Goal: Task Accomplishment & Management: Manage account settings

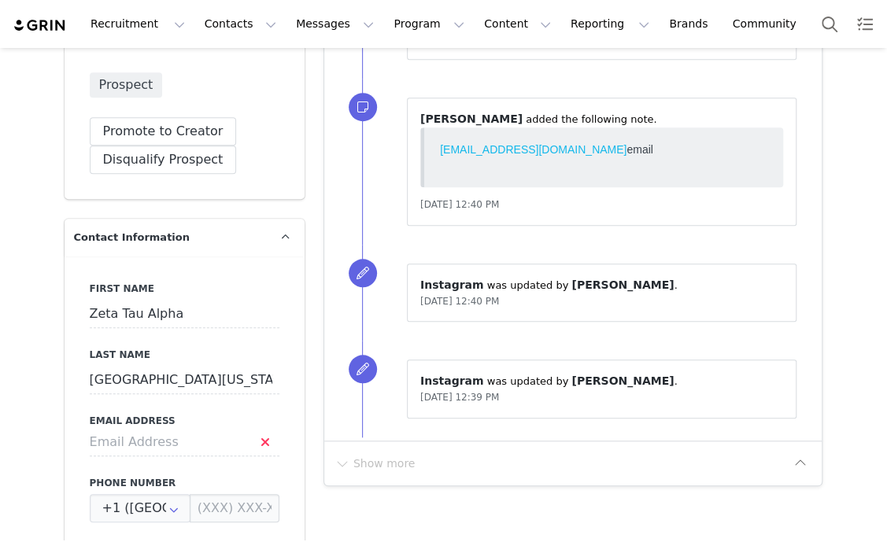
scroll to position [492, 0]
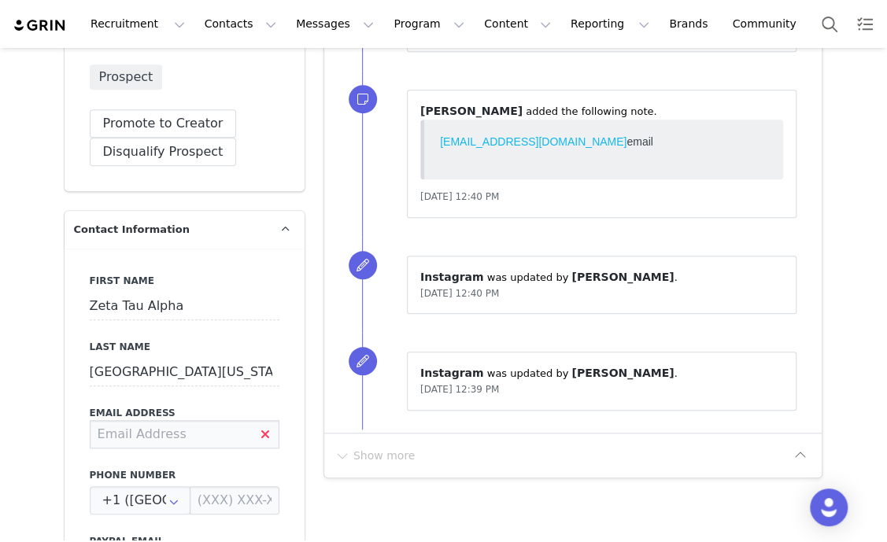
click at [185, 420] on input at bounding box center [185, 434] width 190 height 28
paste input "[EMAIL_ADDRESS][DOMAIN_NAME]"
type input "[EMAIL_ADDRESS][DOMAIN_NAME]"
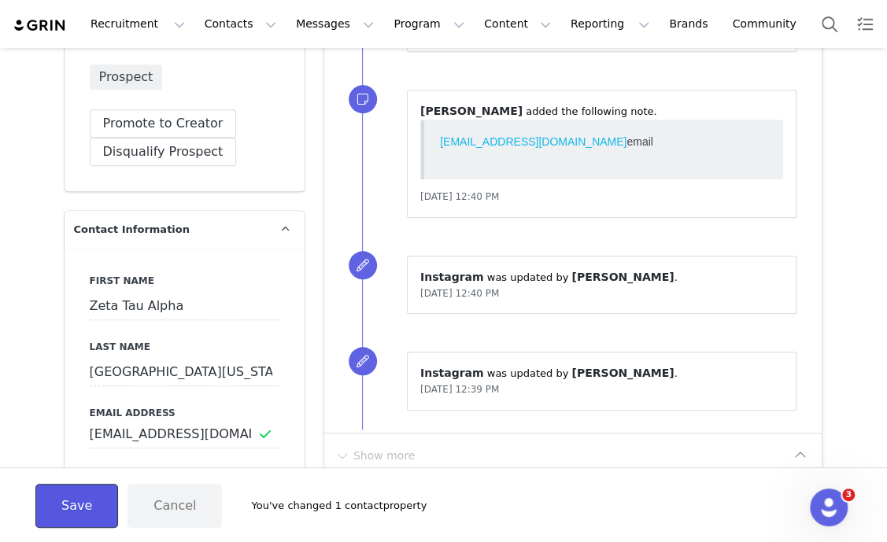
click at [71, 505] on button "Save" at bounding box center [76, 506] width 83 height 44
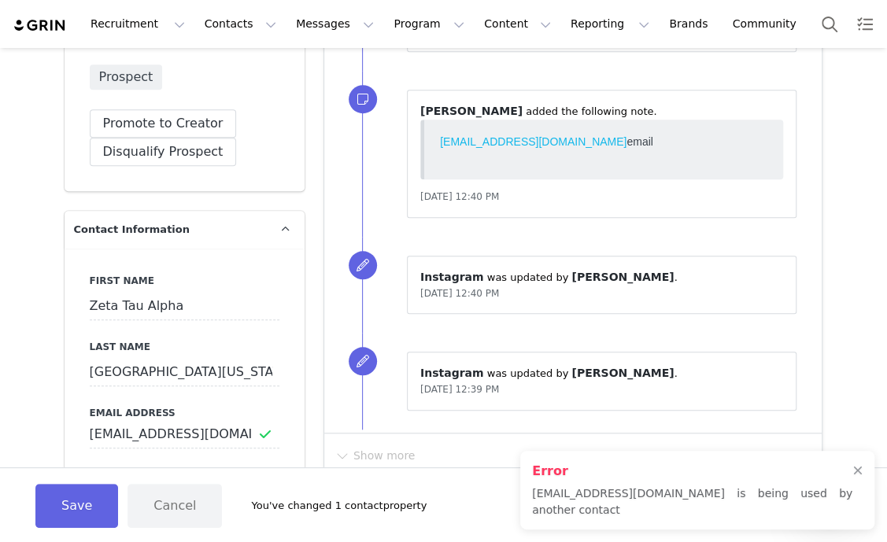
click at [862, 485] on div "Error [EMAIL_ADDRESS][DOMAIN_NAME] is being used by another contact" at bounding box center [697, 490] width 354 height 79
click at [856, 478] on div at bounding box center [857, 471] width 9 height 13
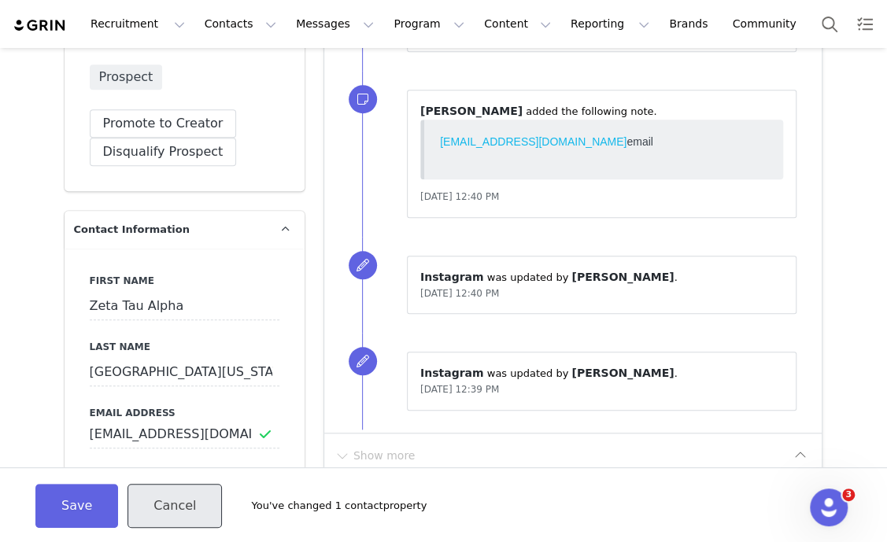
click at [152, 509] on button "Cancel" at bounding box center [175, 506] width 94 height 44
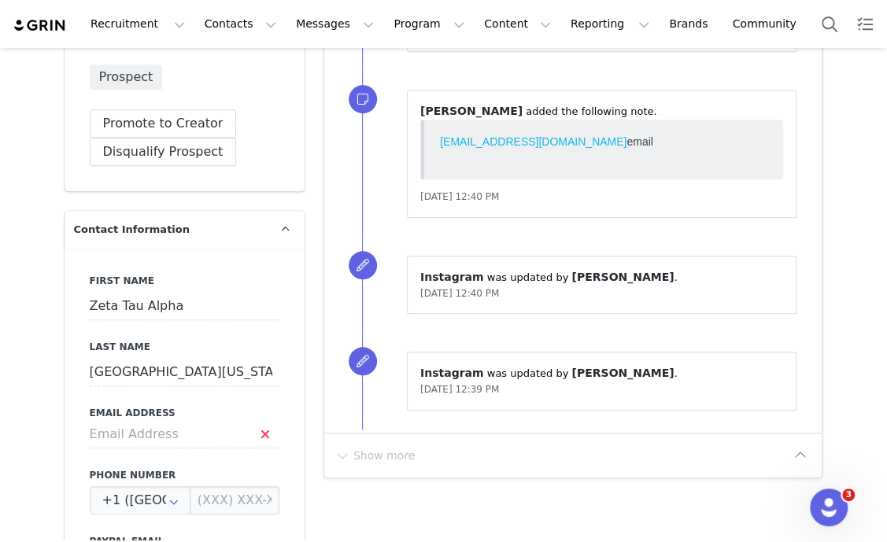
click at [467, 460] on div "Show more" at bounding box center [561, 455] width 454 height 25
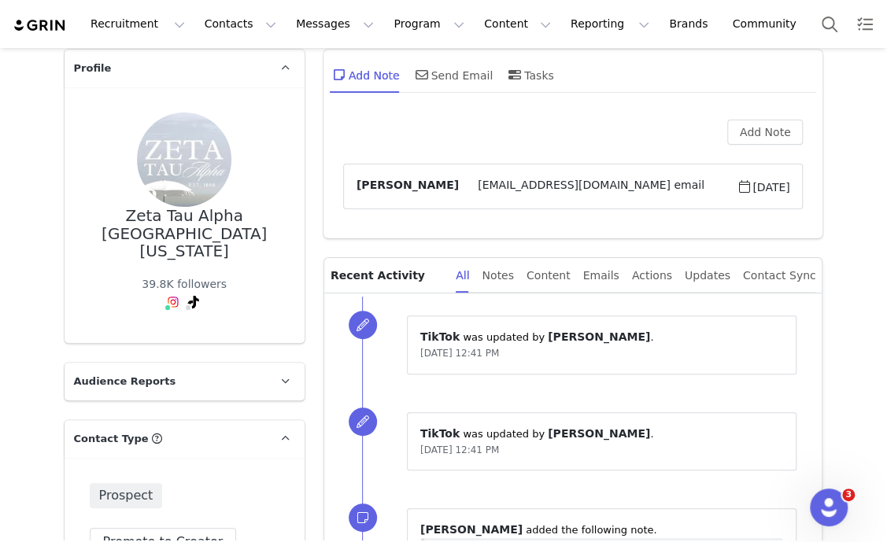
scroll to position [295, 0]
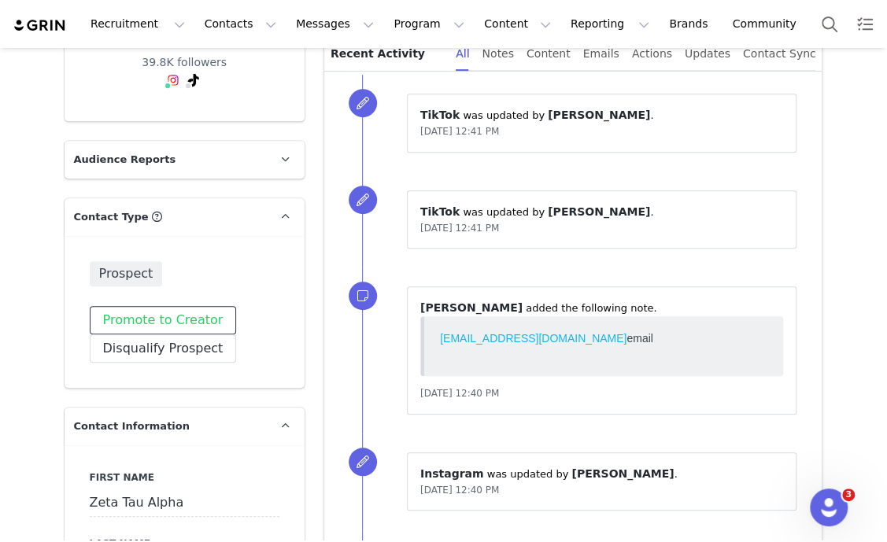
click at [185, 306] on button "Promote to Creator" at bounding box center [163, 320] width 147 height 28
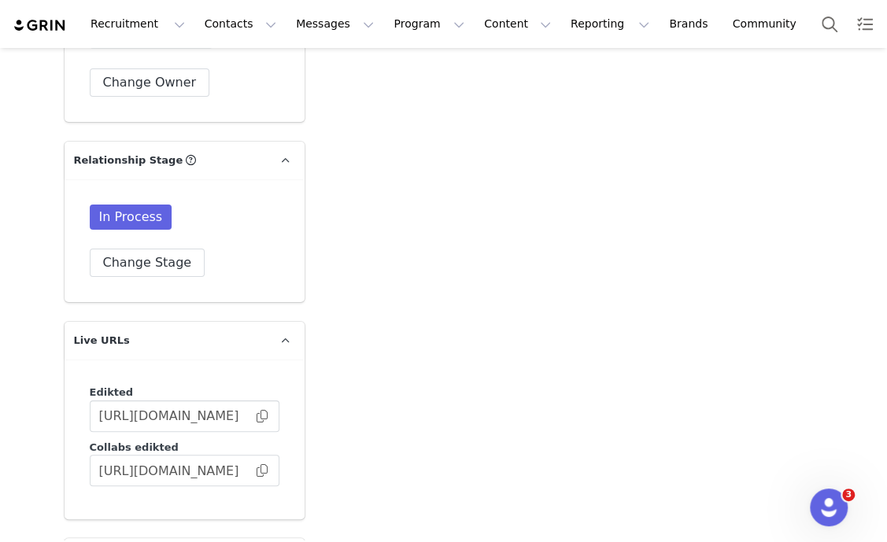
scroll to position [2656, 0]
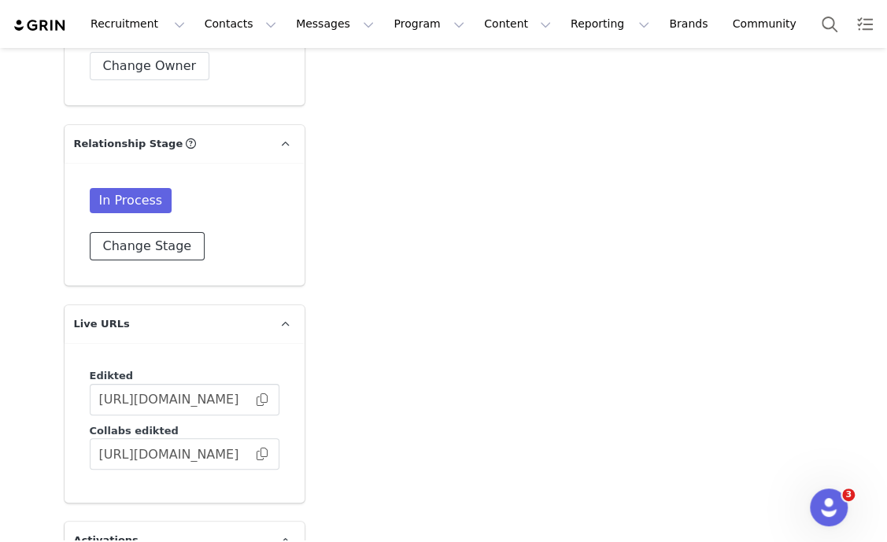
click at [150, 238] on button "Change Stage" at bounding box center [148, 246] width 116 height 28
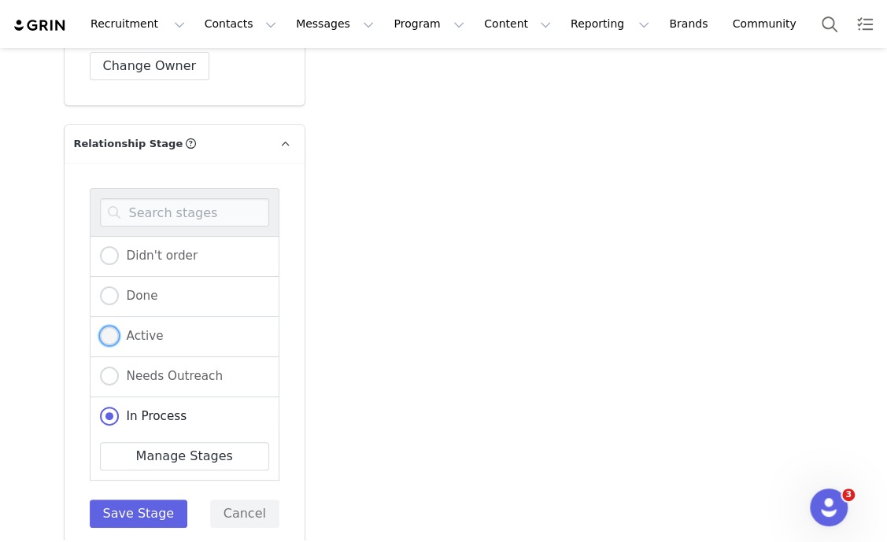
click at [131, 329] on span "Active" at bounding box center [141, 336] width 45 height 14
click at [119, 327] on input "Active" at bounding box center [109, 337] width 19 height 20
radio input "true"
radio input "false"
click at [150, 500] on button "Save Stage" at bounding box center [139, 514] width 98 height 28
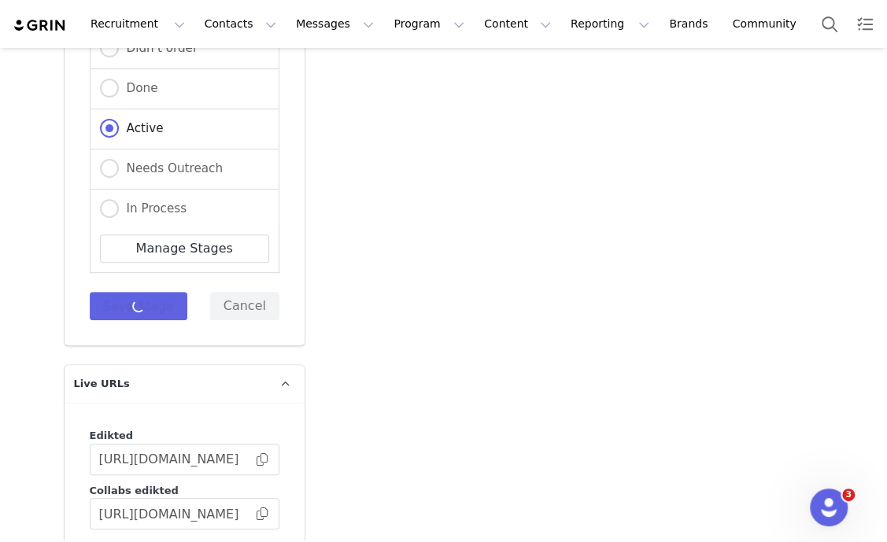
scroll to position [3050, 0]
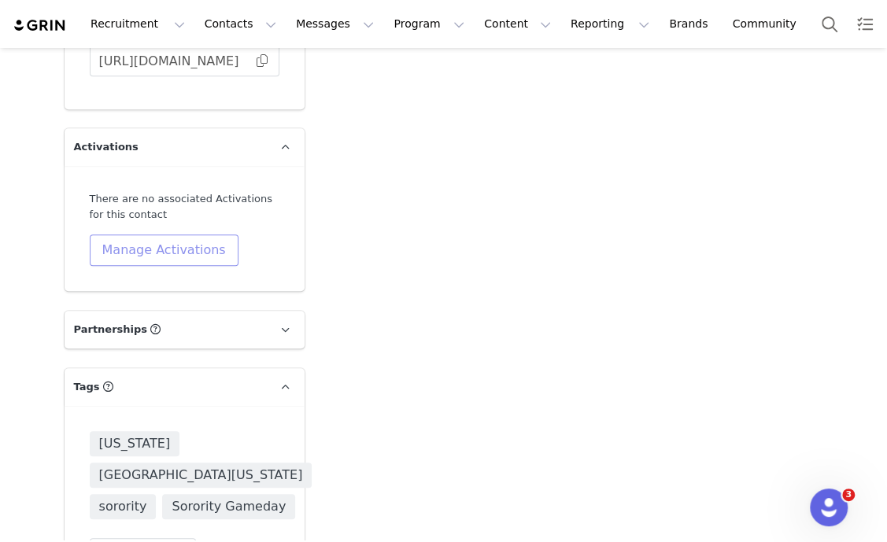
click at [165, 235] on button "Manage Activations" at bounding box center [164, 250] width 149 height 31
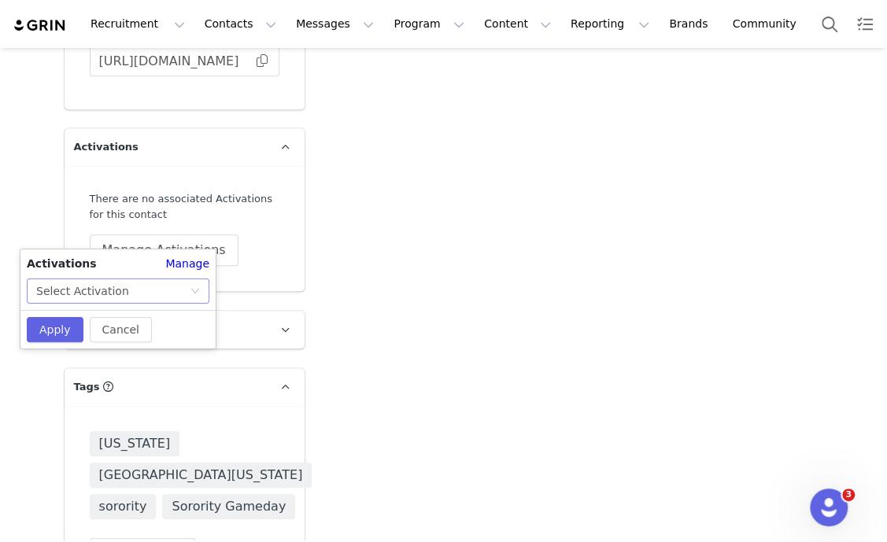
click at [173, 295] on div "Select Activation" at bounding box center [113, 291] width 154 height 24
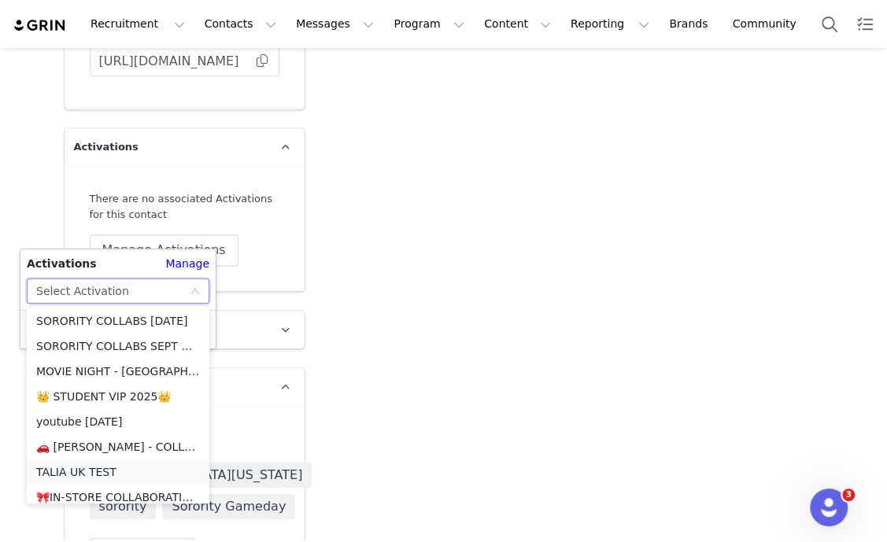
scroll to position [349, 0]
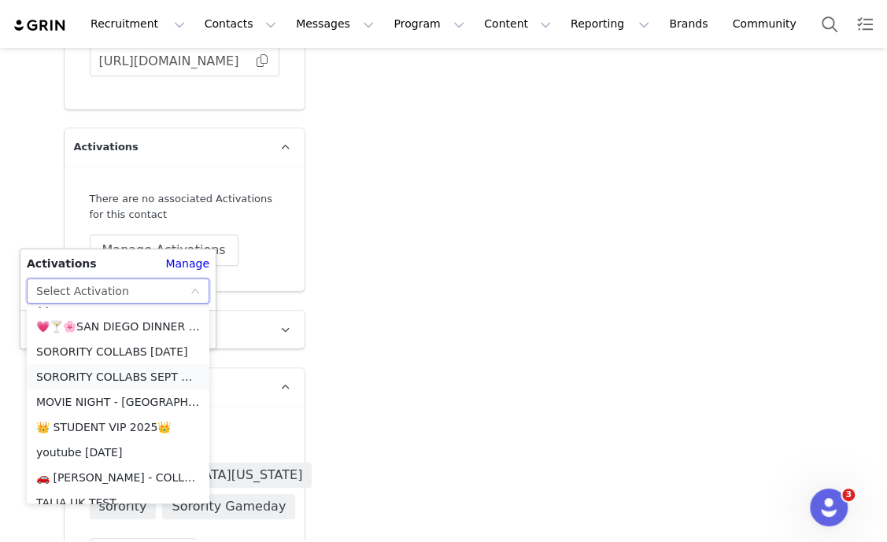
click at [136, 372] on li "SORORITY COLLABS SEPT + [DATE]" at bounding box center [118, 376] width 183 height 25
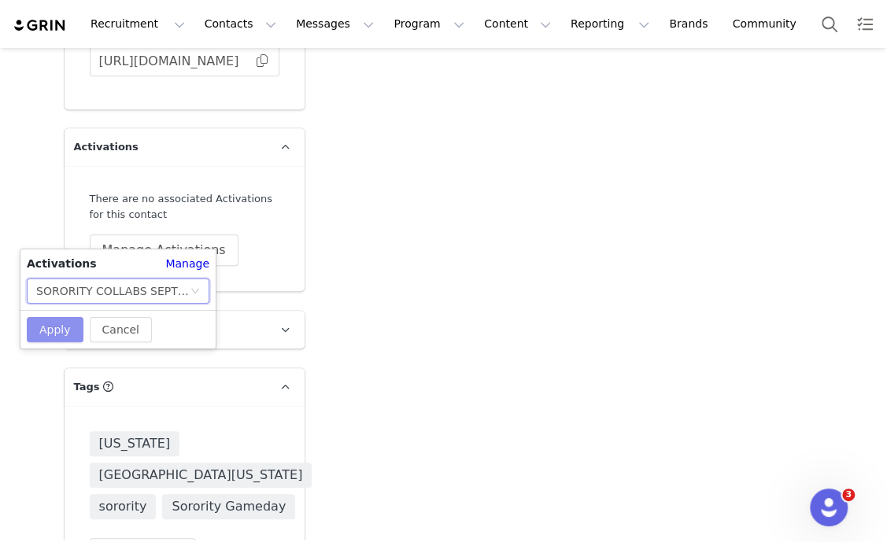
click at [40, 332] on button "Apply" at bounding box center [55, 329] width 57 height 25
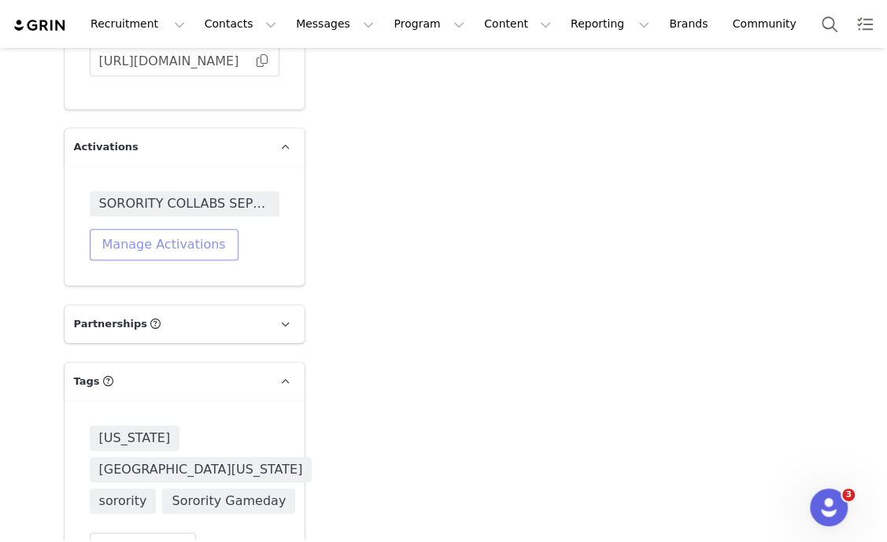
click at [181, 229] on button "Manage Activations" at bounding box center [164, 244] width 149 height 31
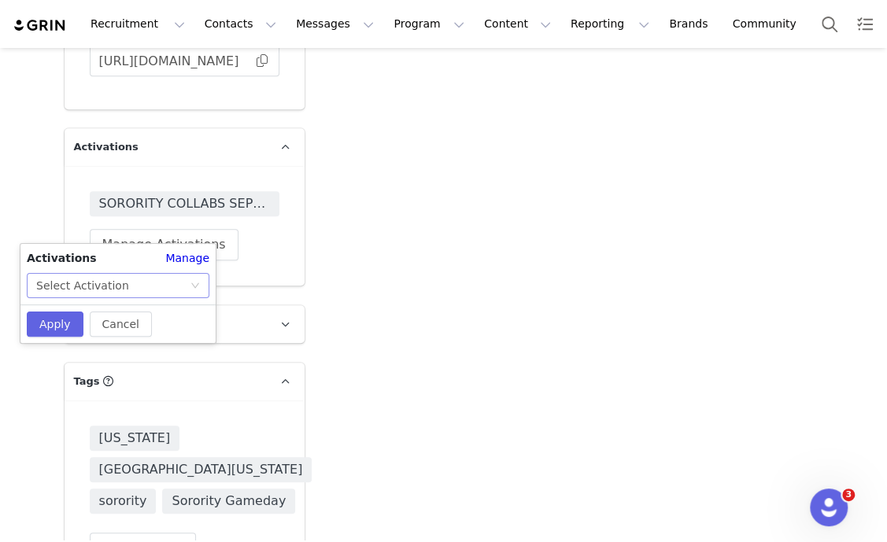
click at [201, 283] on div "Select Activation" at bounding box center [118, 285] width 183 height 25
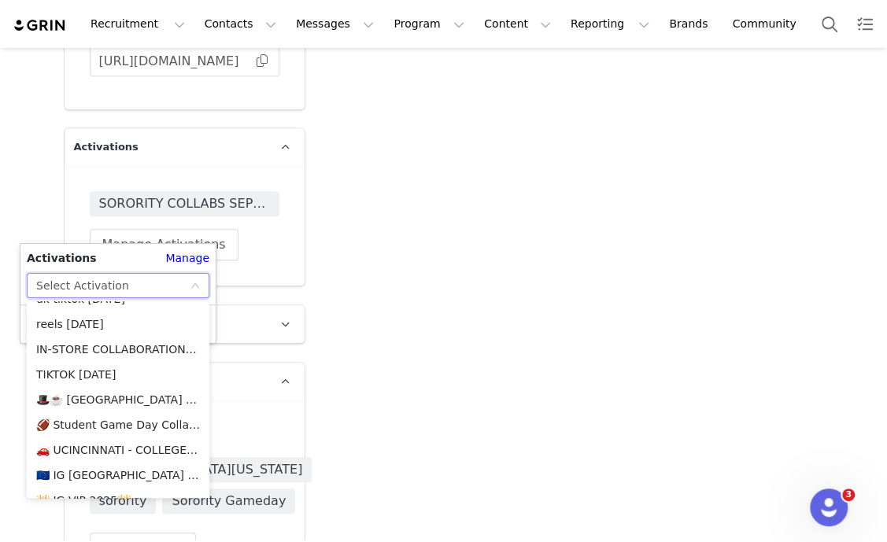
scroll to position [1825, 0]
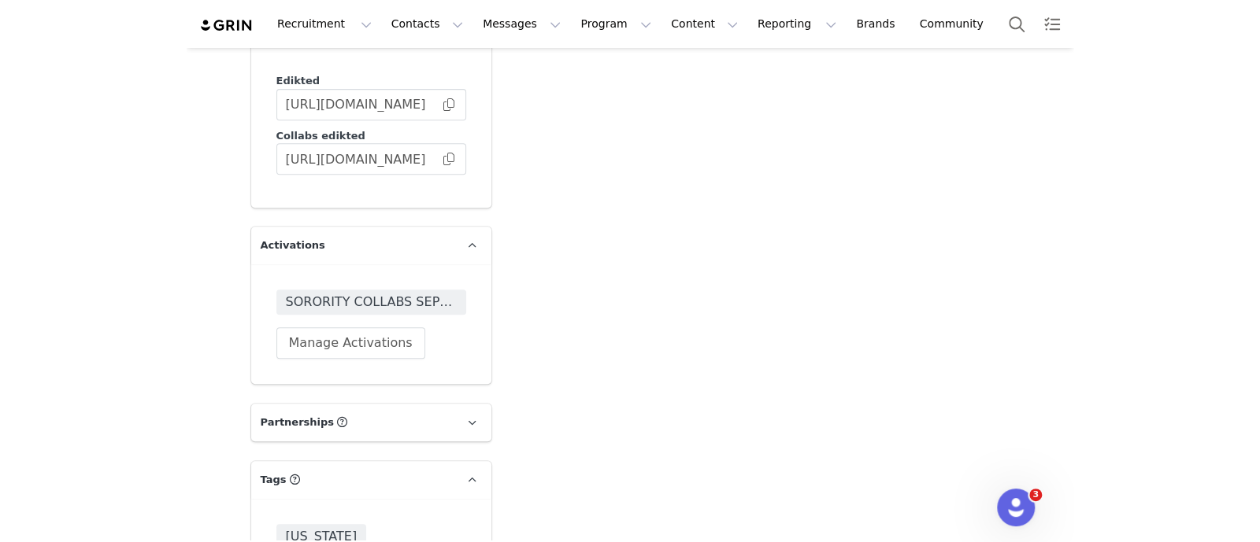
scroll to position [2755, 0]
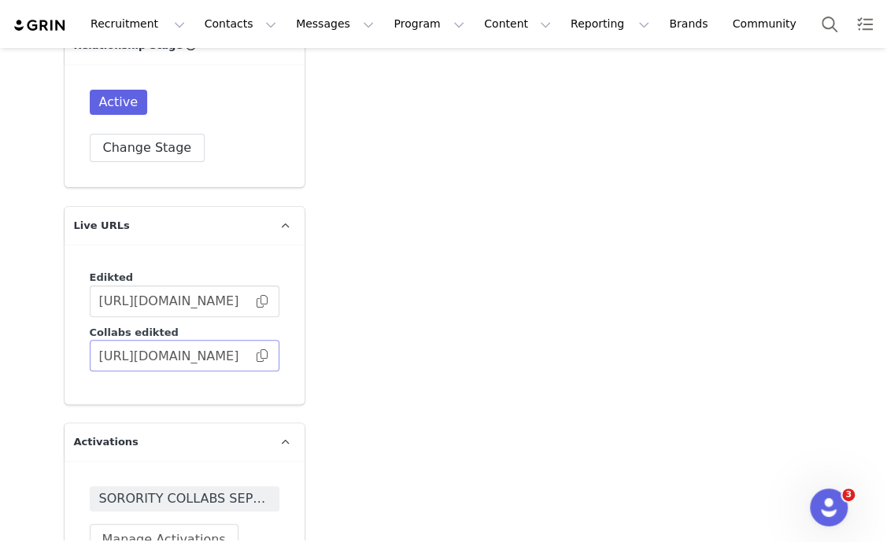
click at [254, 356] on span at bounding box center [262, 356] width 16 height 0
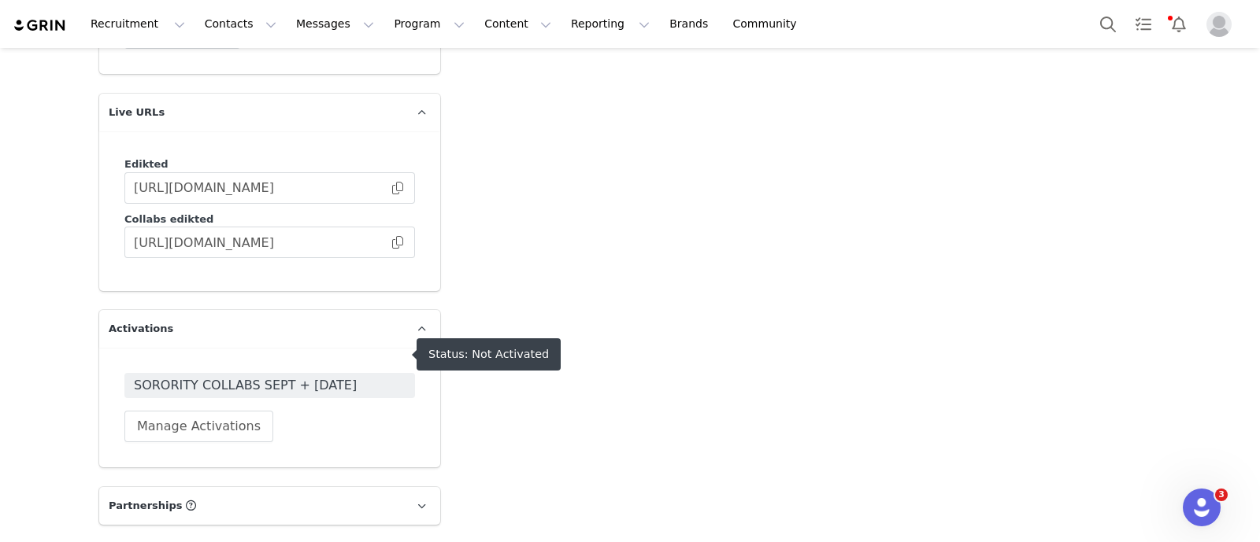
scroll to position [2853, 0]
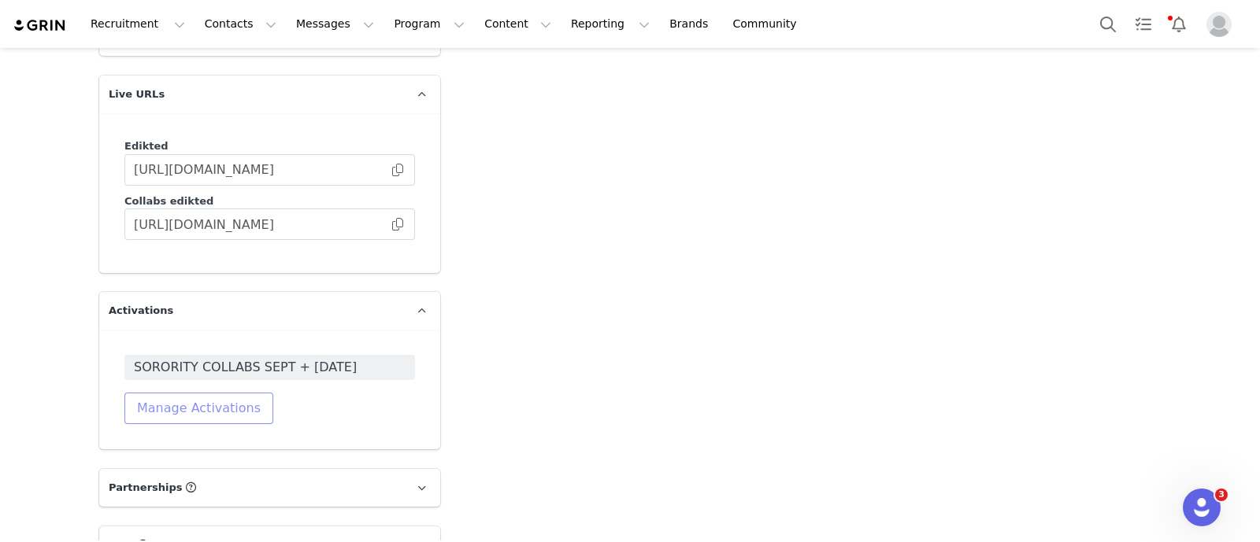
click at [220, 393] on button "Manage Activations" at bounding box center [198, 408] width 149 height 31
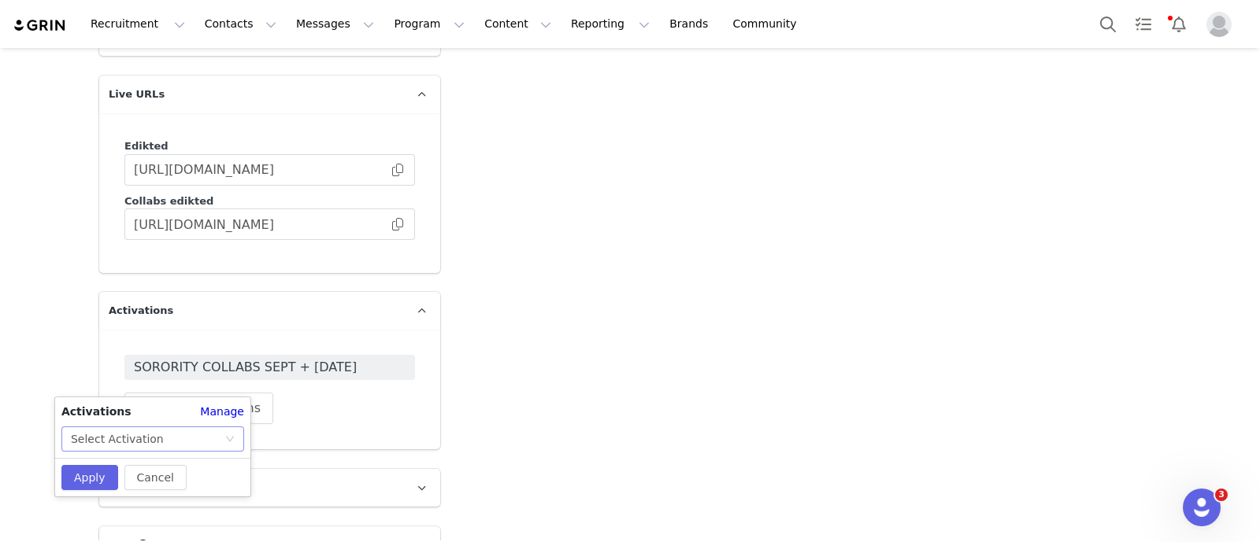
click at [225, 438] on icon "icon: down" at bounding box center [229, 439] width 9 height 9
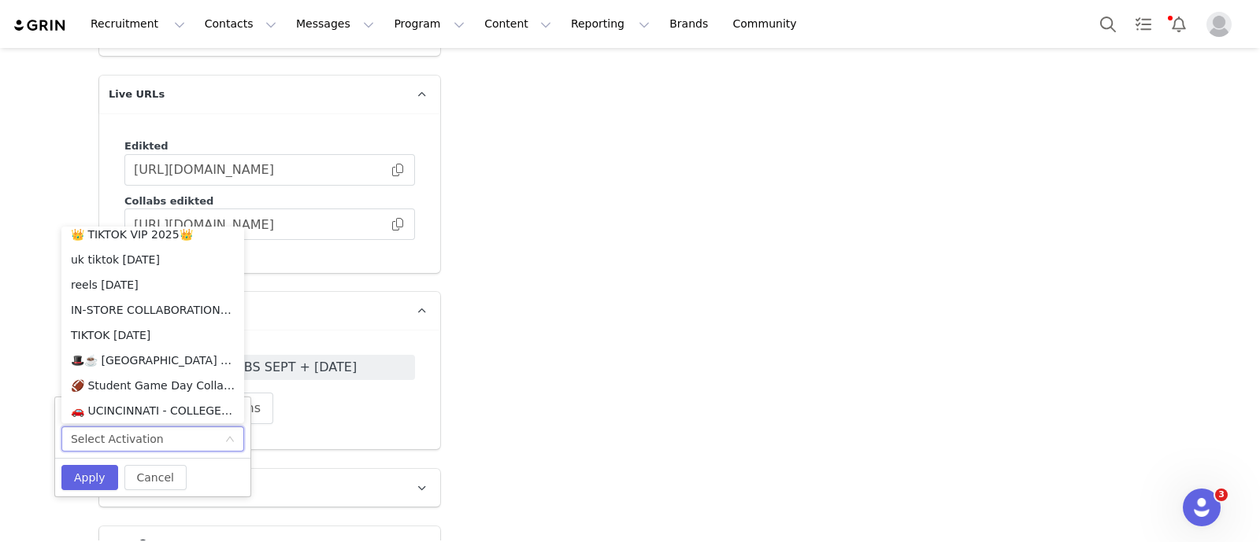
scroll to position [1825, 0]
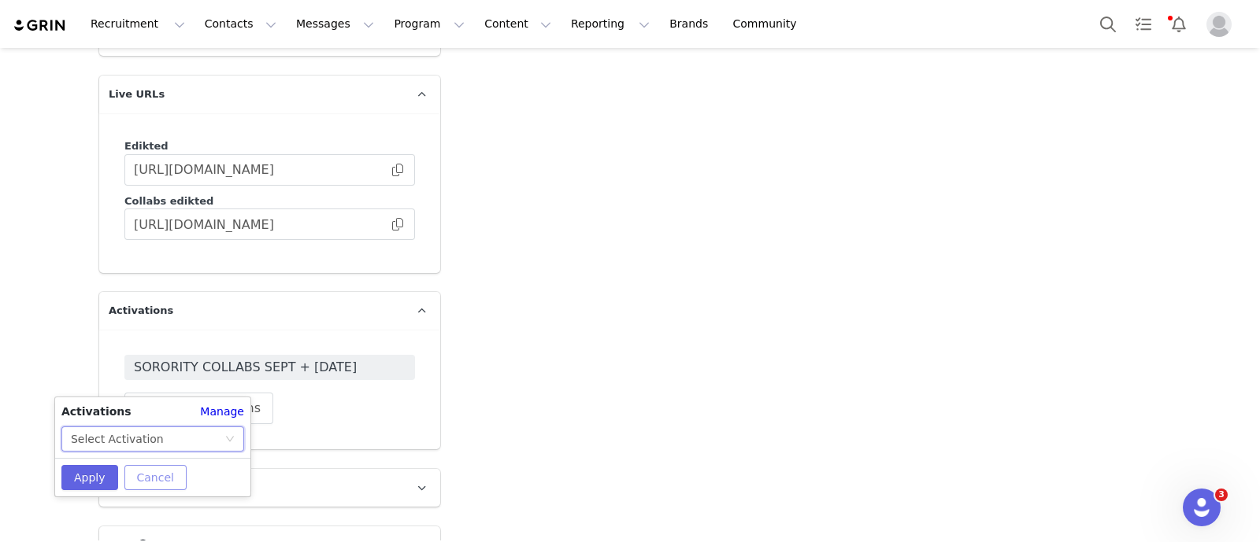
click at [154, 473] on button "Cancel" at bounding box center [155, 477] width 62 height 25
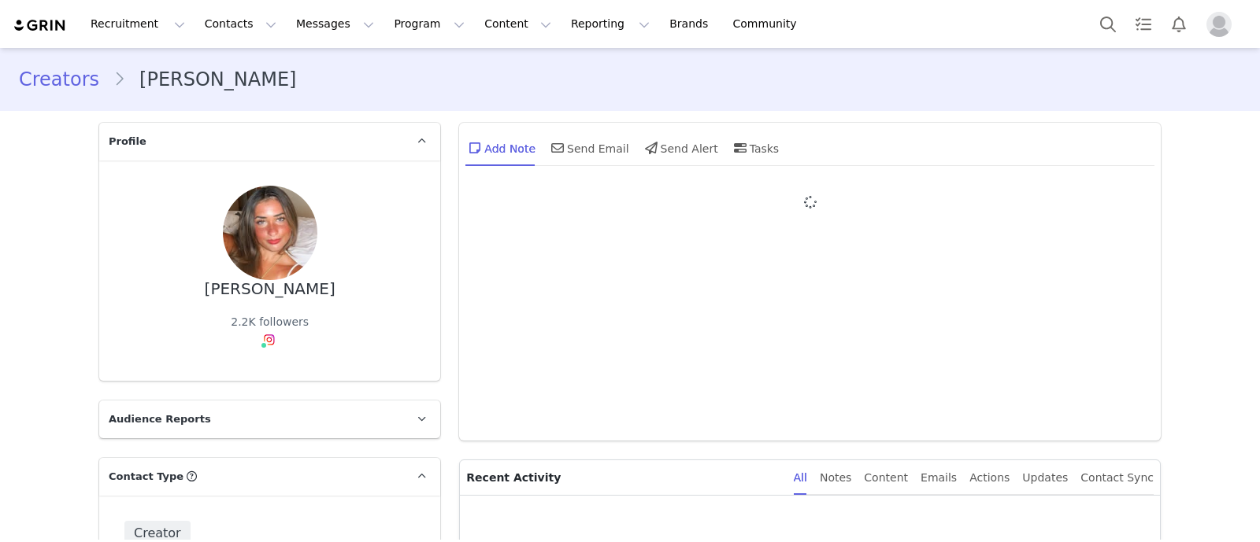
type input "+1 ([GEOGRAPHIC_DATA])"
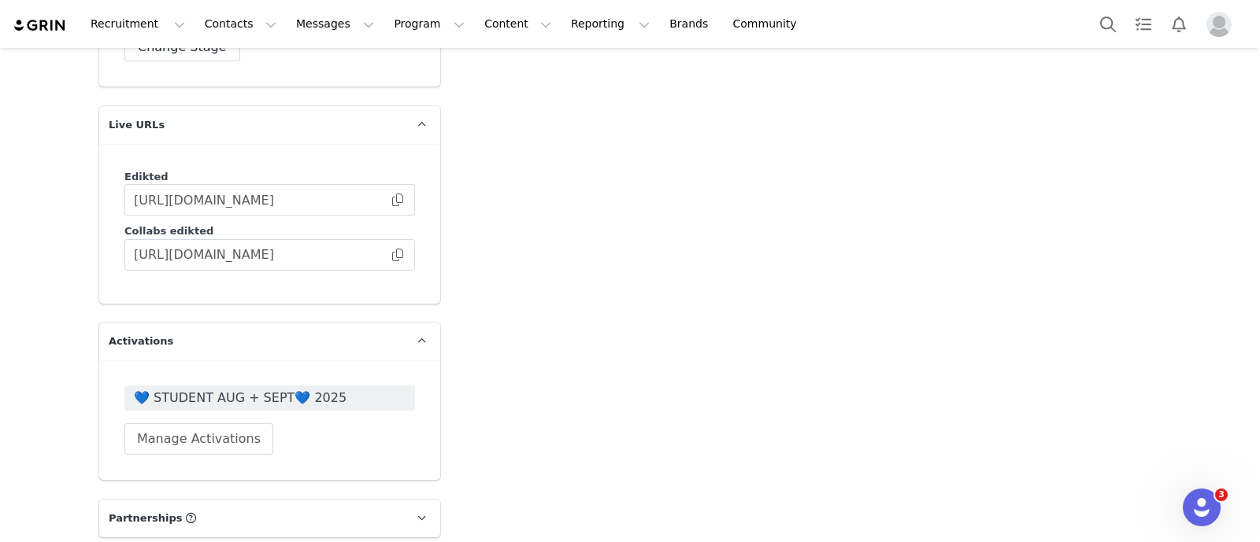
scroll to position [3050, 0]
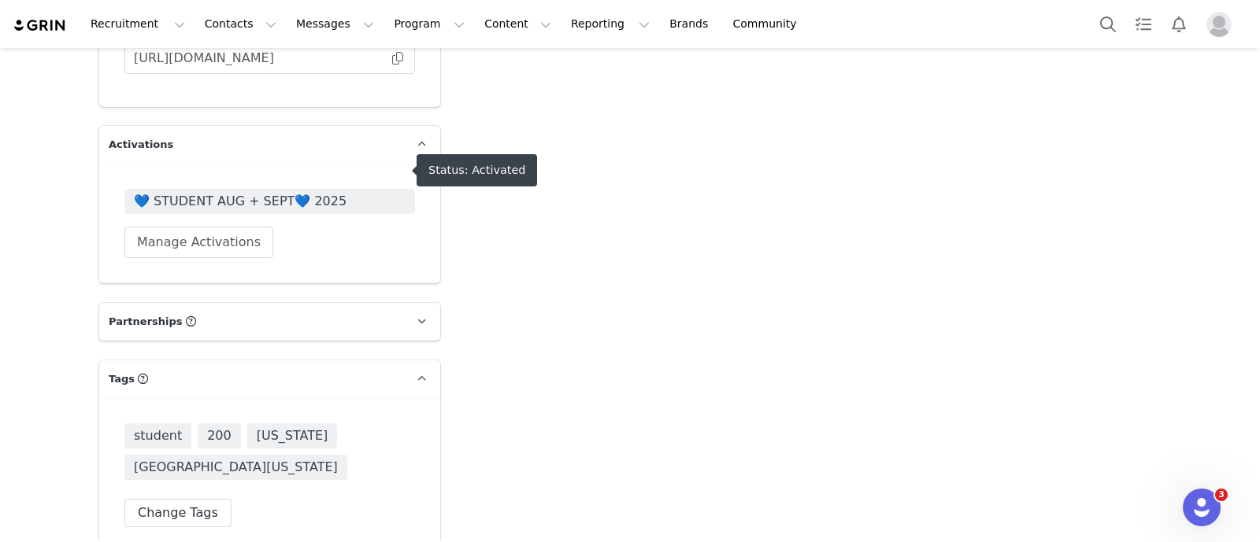
click at [319, 192] on span "💙 STUDENT AUG + SEPT💙 2025" at bounding box center [270, 201] width 272 height 19
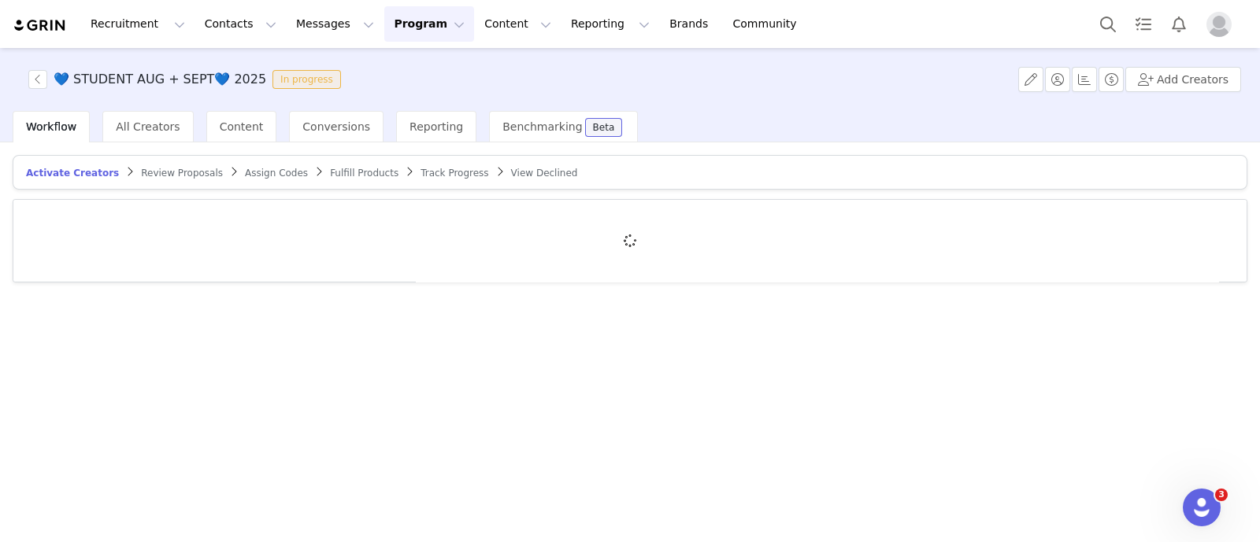
click at [341, 172] on span "Fulfill Products" at bounding box center [364, 173] width 68 height 11
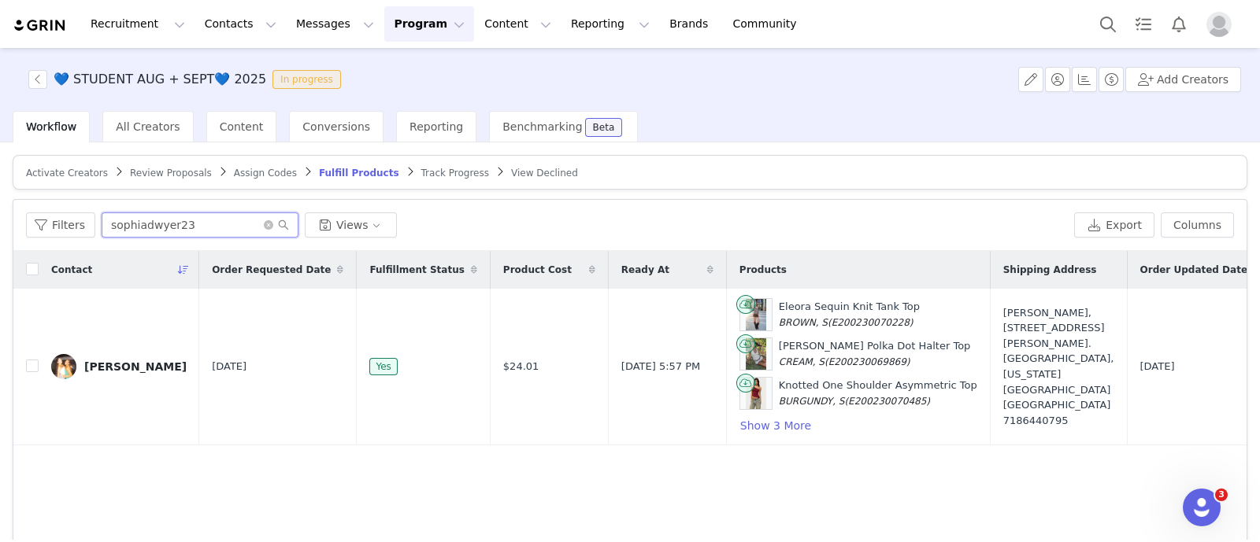
click at [150, 223] on input "sophiadwyer23" at bounding box center [200, 225] width 197 height 25
paste input "colleenraycroft7"
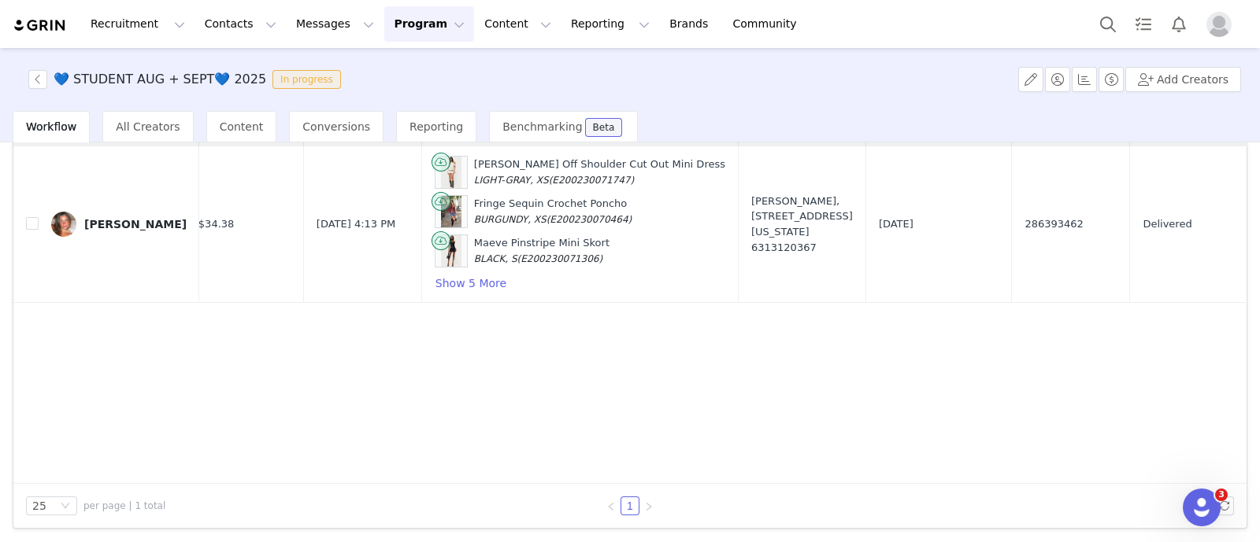
scroll to position [0, 308]
type input "colleenraycroft7"
click at [1021, 218] on span "286393462" at bounding box center [1050, 224] width 58 height 16
copy span "286393462"
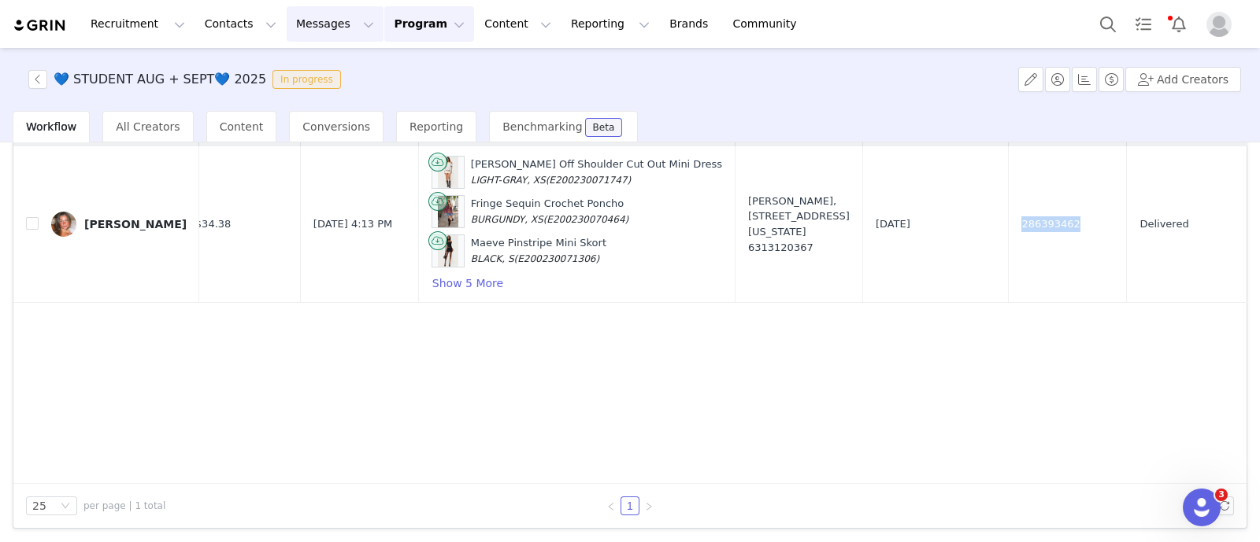
click at [303, 19] on button "Messages Messages" at bounding box center [335, 23] width 97 height 35
click at [284, 91] on p "Inbox" at bounding box center [288, 99] width 30 height 17
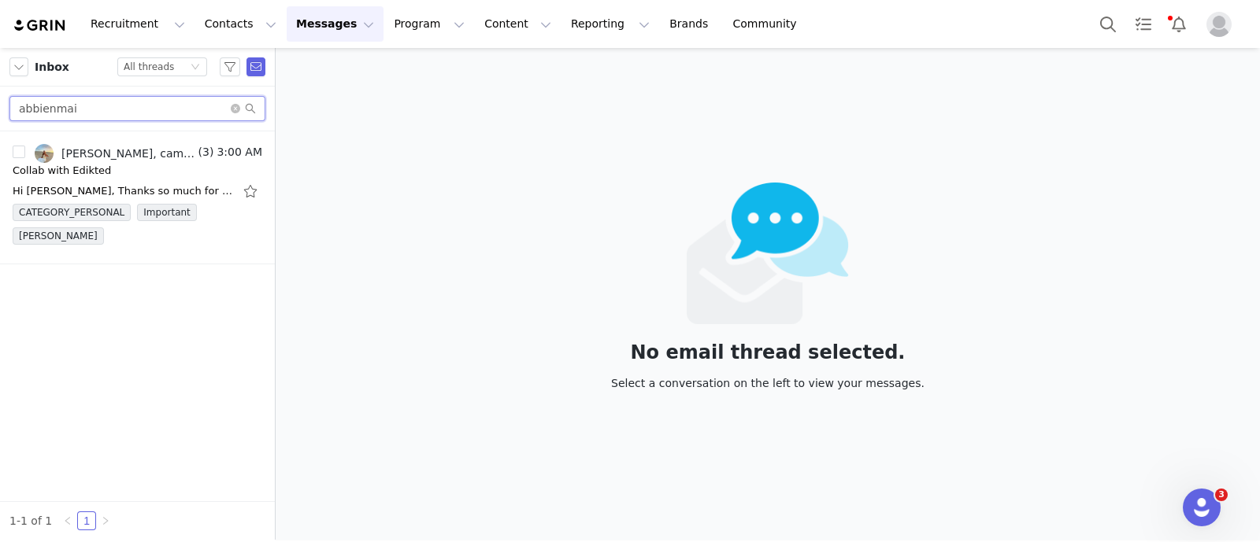
click at [136, 105] on input "abbienmai" at bounding box center [137, 108] width 256 height 25
paste input "colliercollectivee"
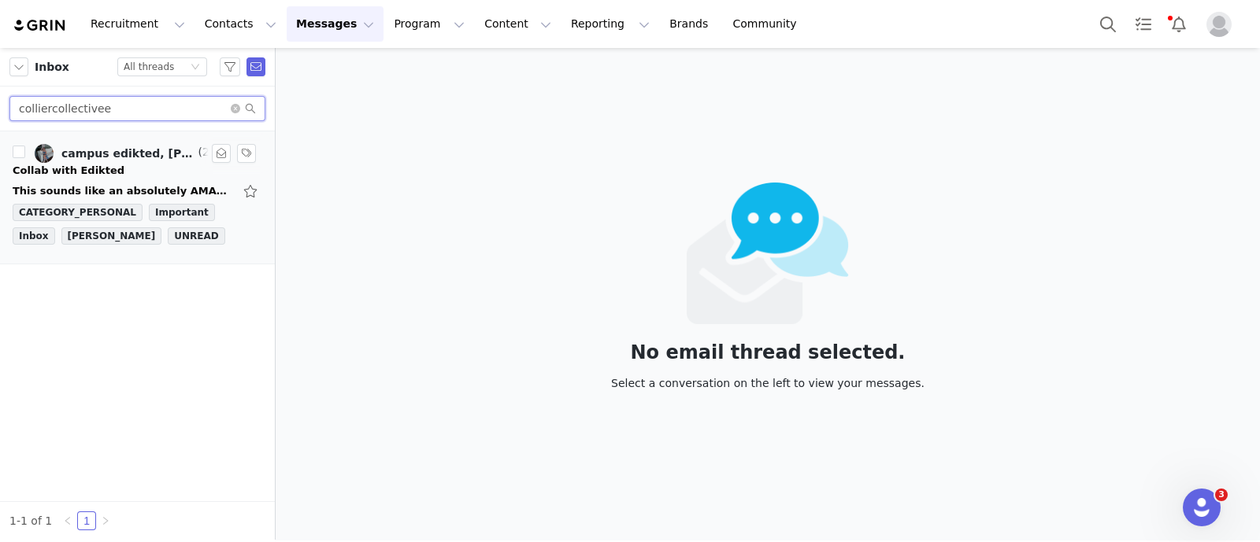
type input "colliercollectivee"
click at [150, 154] on div "campus edikted, Mary Thurman" at bounding box center [128, 153] width 134 height 13
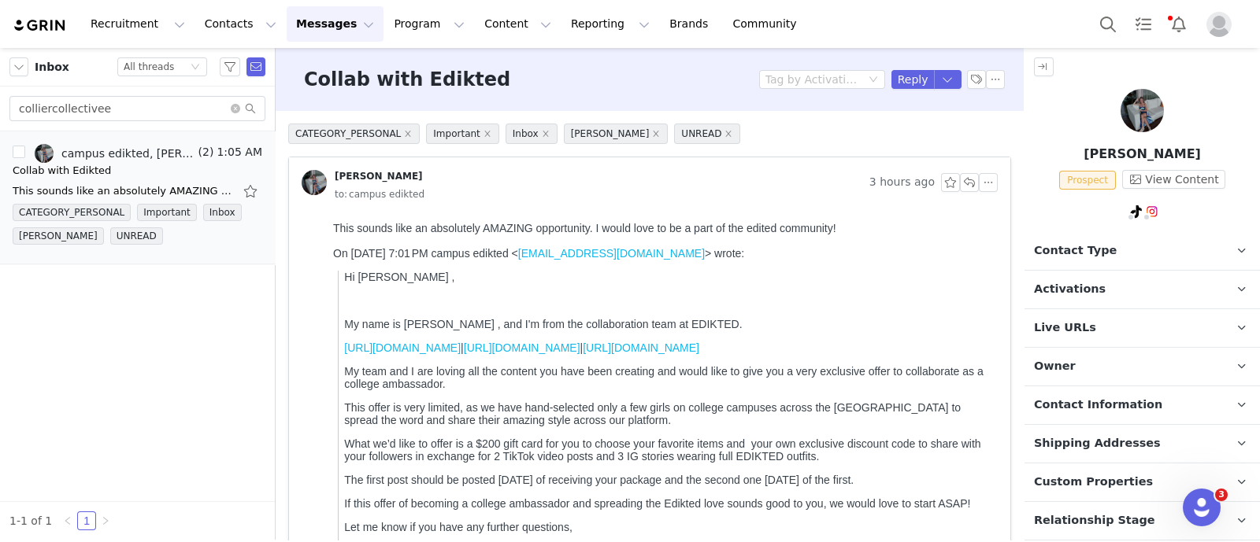
click at [1103, 368] on p "Owner The account user who owns the contact" at bounding box center [1123, 367] width 198 height 38
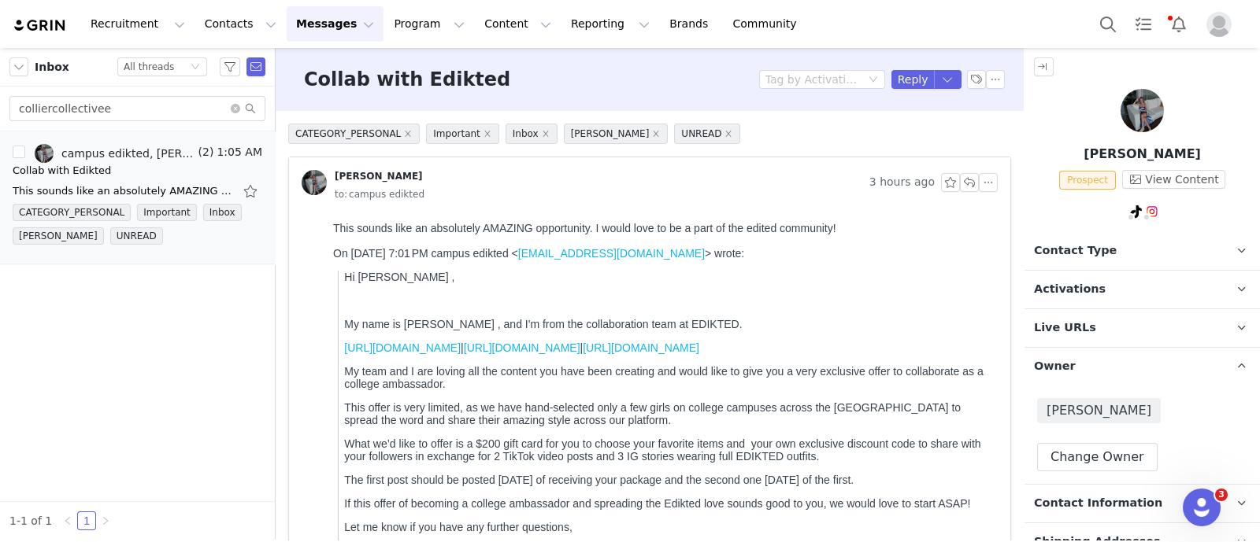
click at [1103, 368] on p "Owner The account user who owns the contact" at bounding box center [1123, 367] width 198 height 38
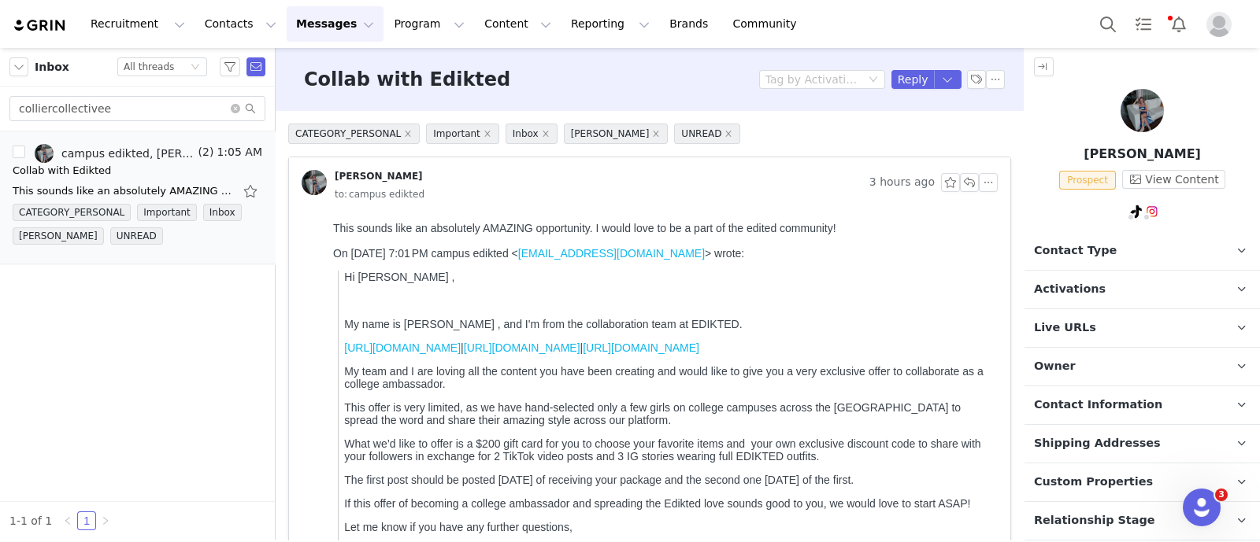
click at [1113, 250] on p "Contact Type Contact type can be Creator, Prospect, Application, or Manager." at bounding box center [1123, 251] width 198 height 38
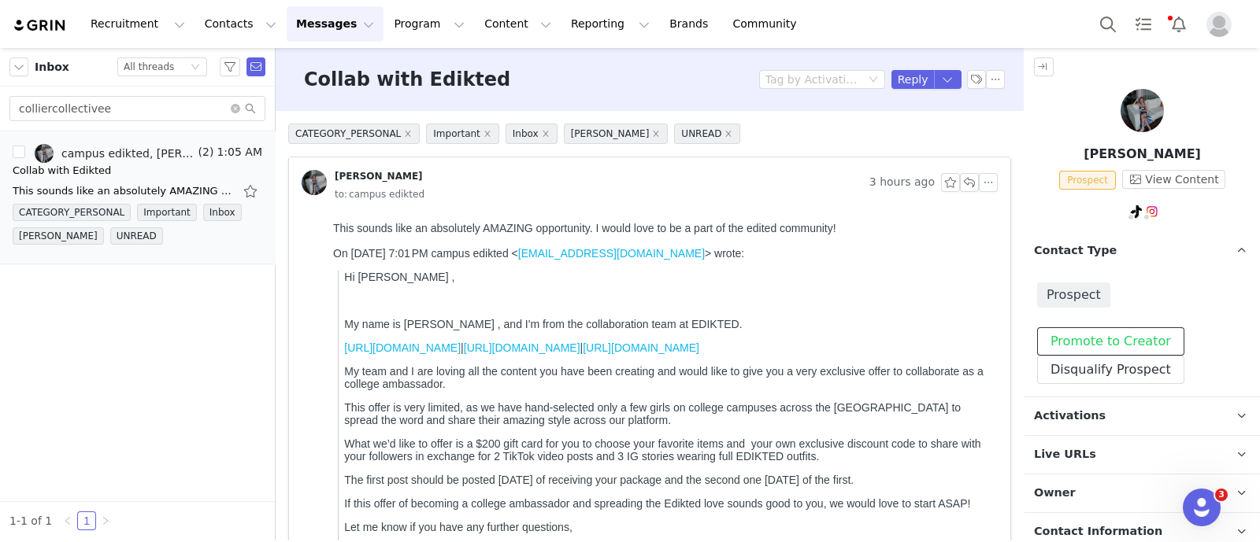
click at [1102, 333] on button "Promote to Creator" at bounding box center [1110, 341] width 147 height 28
click at [1117, 246] on p "Contact Type Contact type can be Creator, Prospect, Application, or Manager." at bounding box center [1123, 251] width 198 height 38
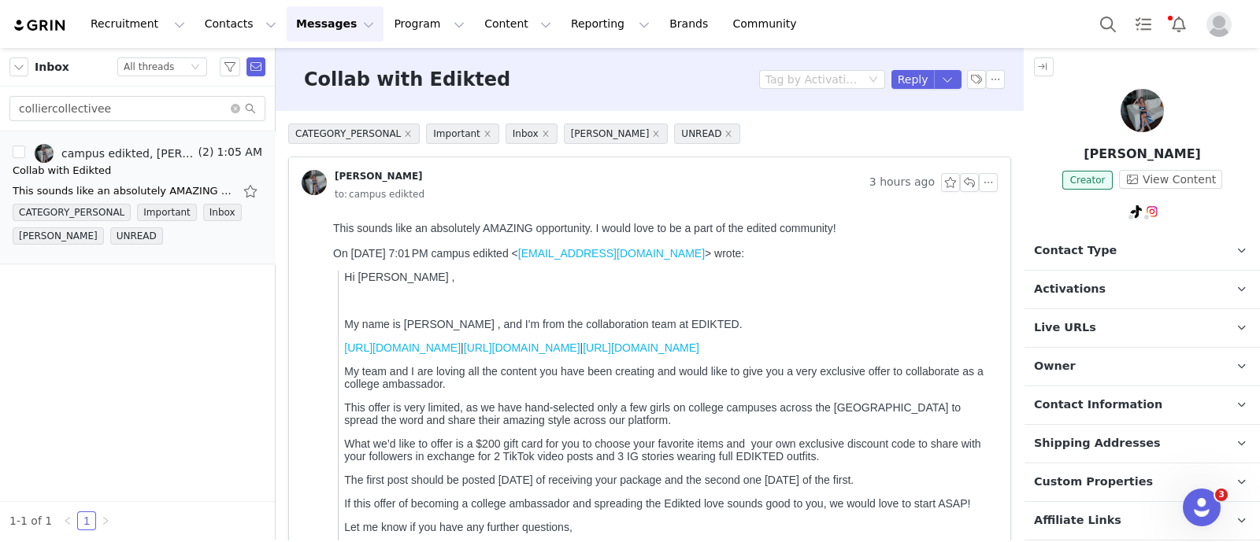
click at [1120, 290] on p "Activations" at bounding box center [1123, 290] width 198 height 38
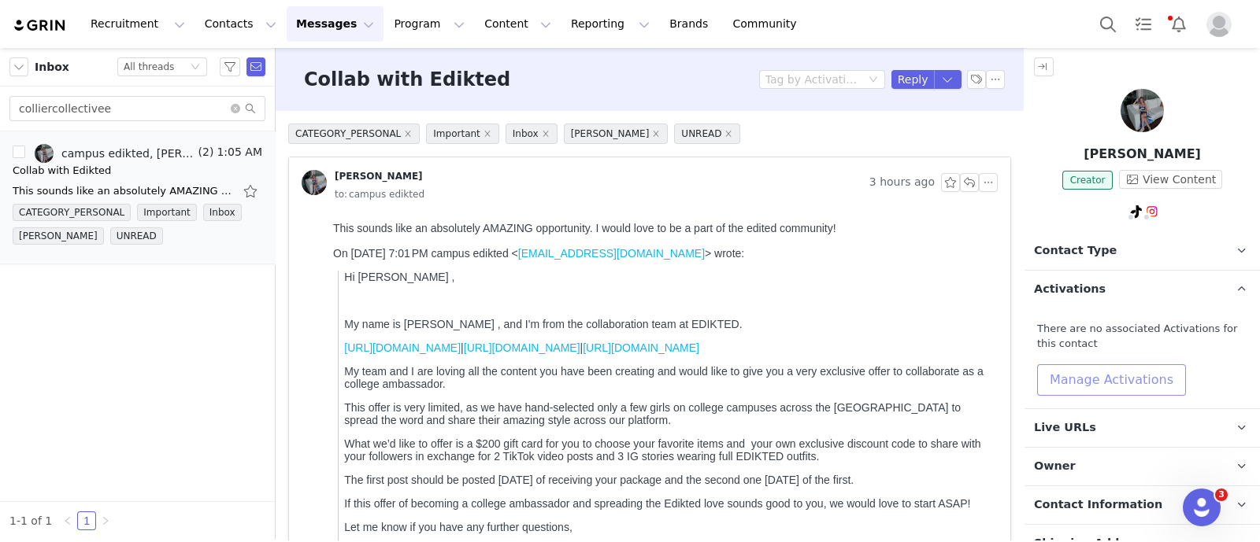
click at [1146, 384] on button "Manage Activations" at bounding box center [1111, 379] width 149 height 31
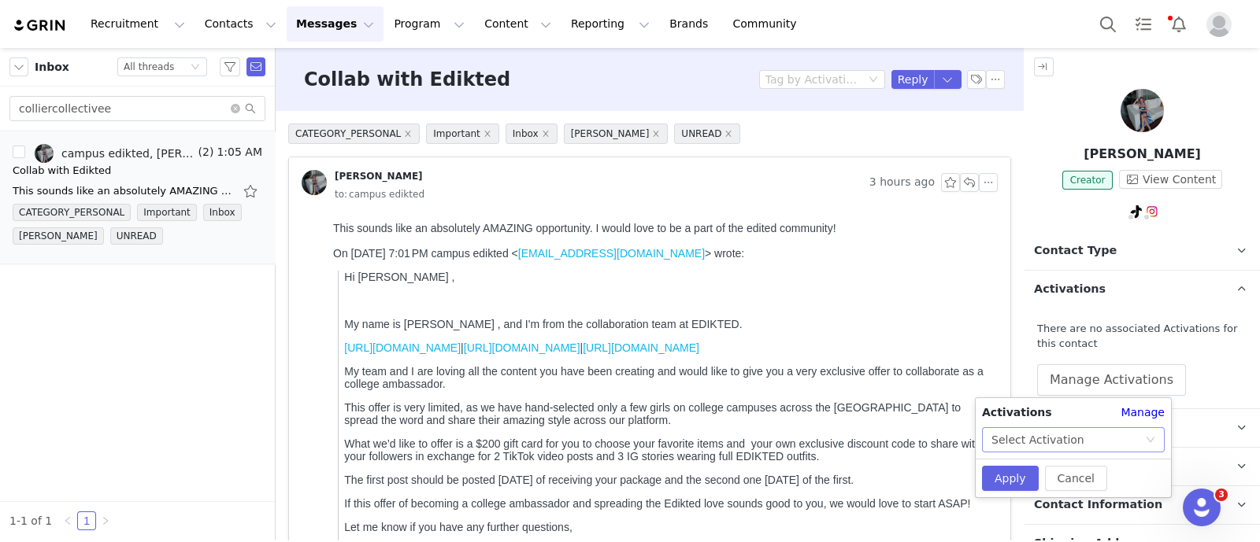
click at [1147, 441] on icon "icon: down" at bounding box center [1149, 439] width 9 height 9
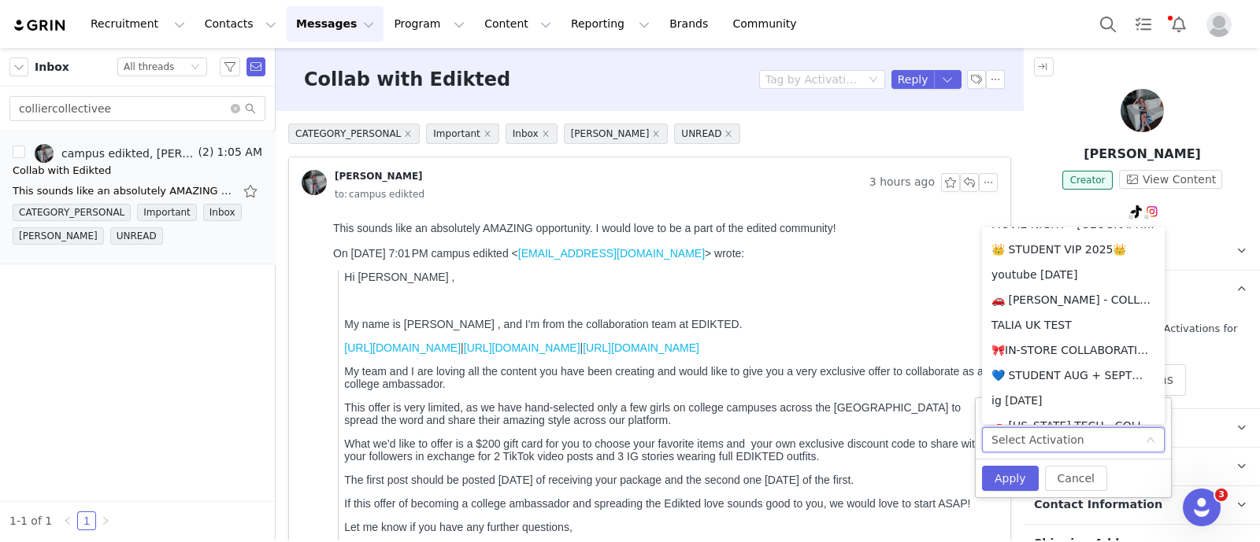
scroll to position [500, 0]
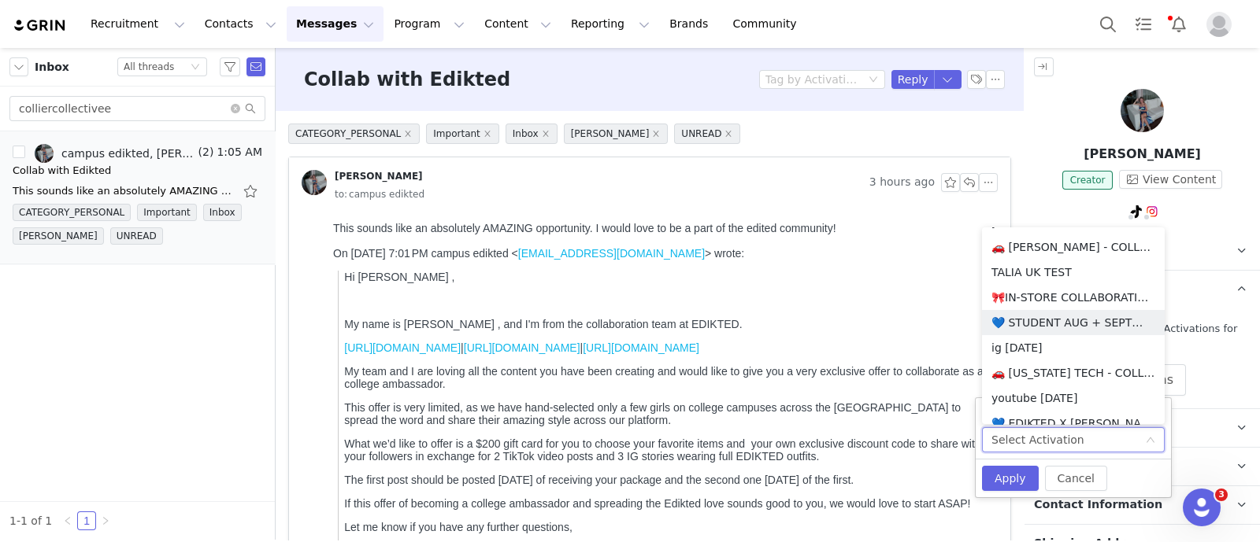
drag, startPoint x: 1082, startPoint y: 326, endPoint x: 1045, endPoint y: 403, distance: 85.2
click at [1082, 325] on li "💙 STUDENT AUG + SEPT💙 2025" at bounding box center [1073, 322] width 183 height 25
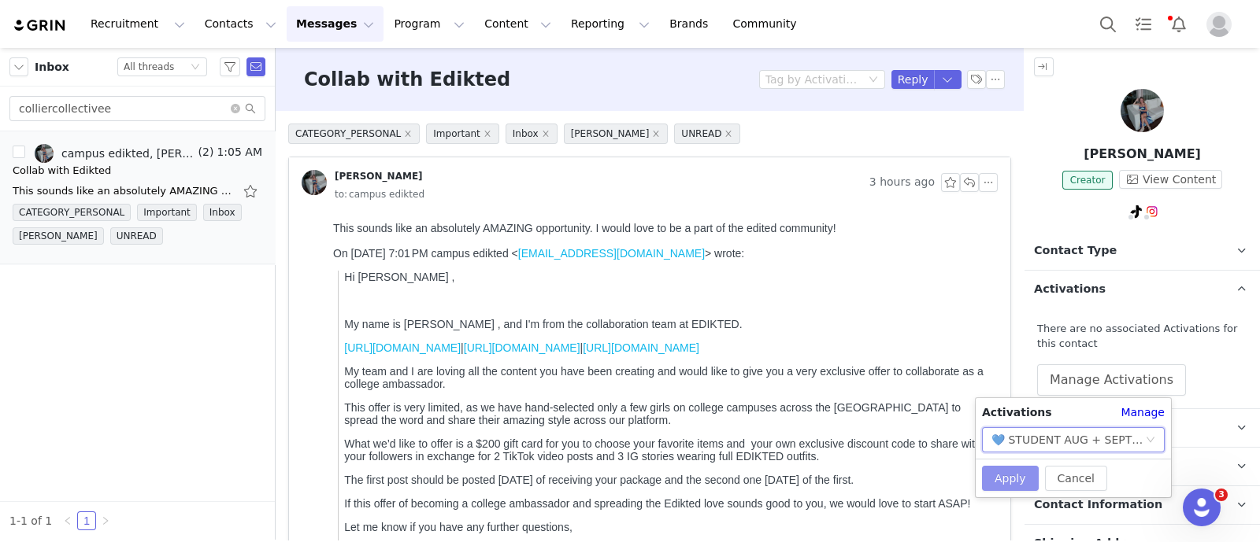
click at [1002, 475] on button "Apply" at bounding box center [1010, 478] width 57 height 25
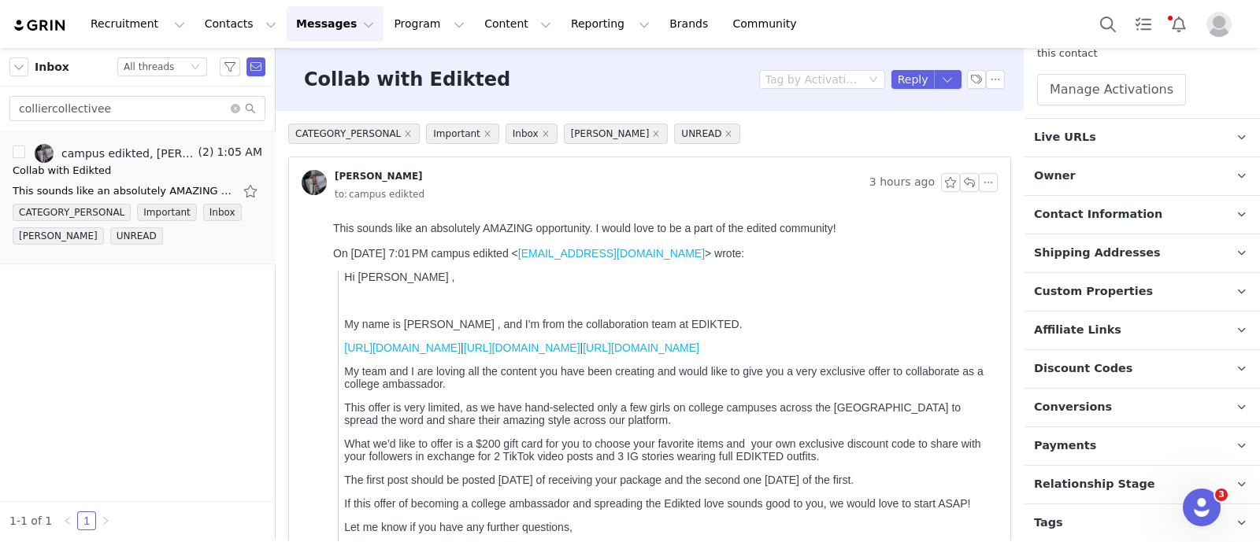
scroll to position [295, 0]
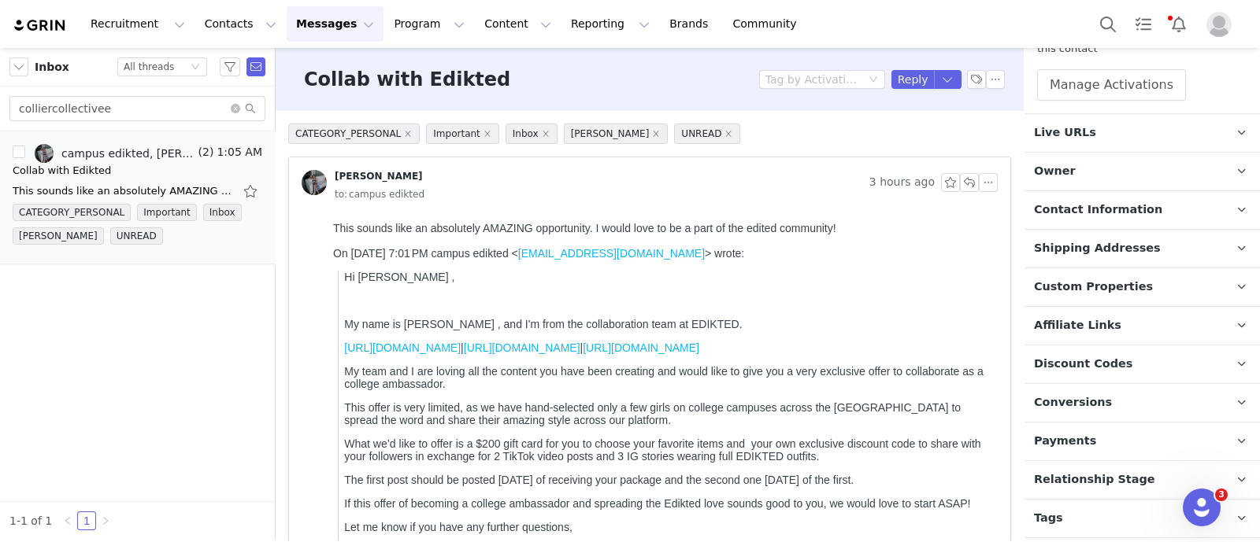
click at [1097, 483] on span "Relationship Stage" at bounding box center [1094, 480] width 121 height 17
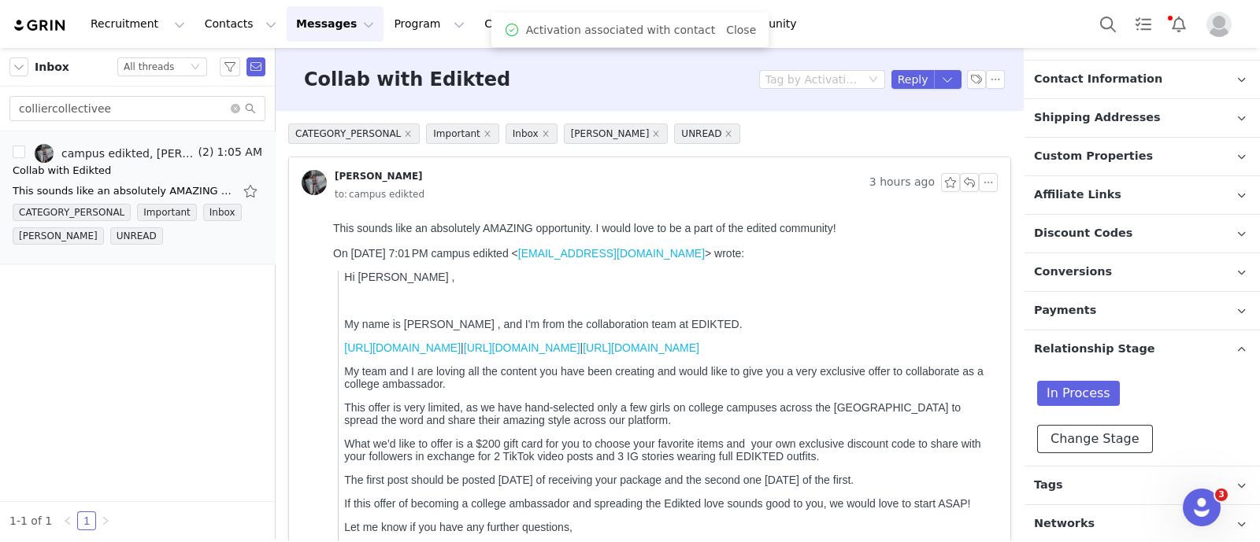
click at [1105, 438] on button "Change Stage" at bounding box center [1095, 439] width 116 height 28
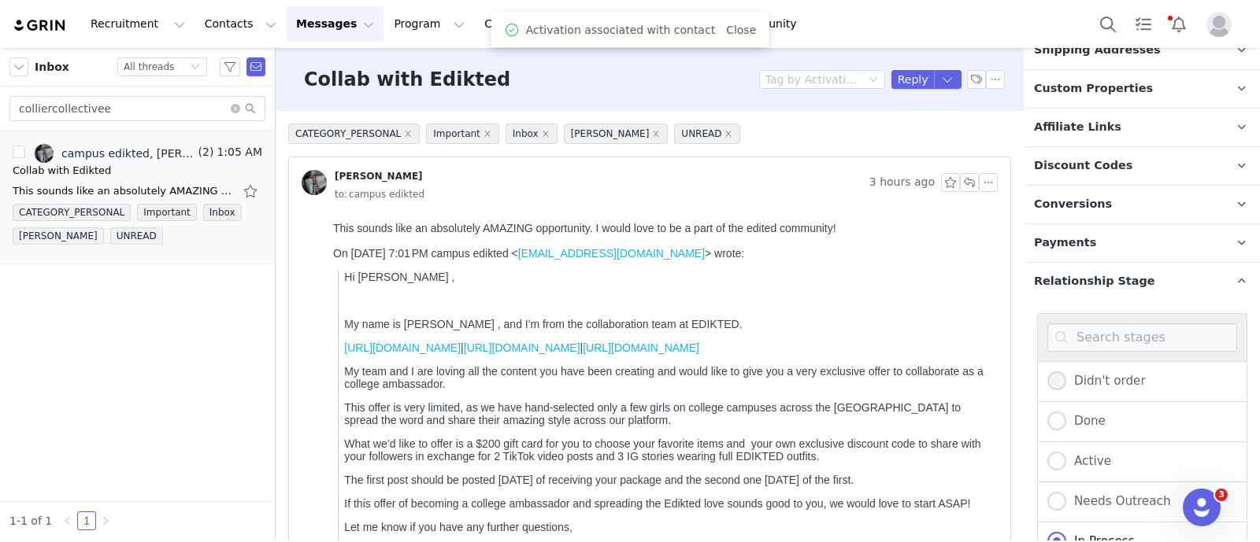
scroll to position [519, 0]
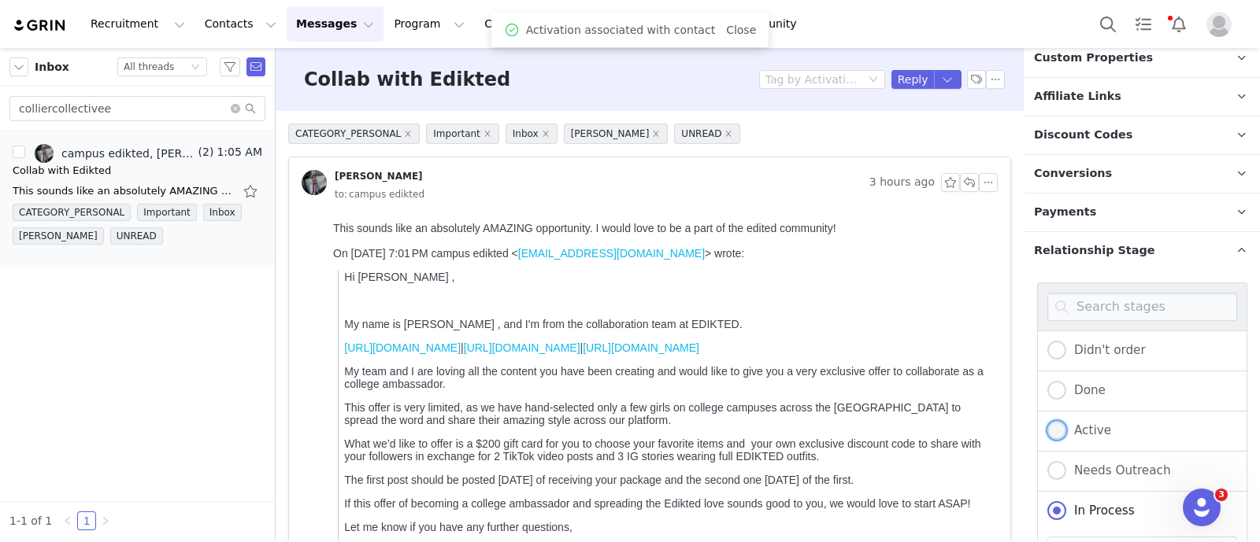
click at [1082, 424] on span "Active" at bounding box center [1088, 431] width 45 height 14
click at [1066, 421] on input "Active" at bounding box center [1056, 431] width 19 height 20
radio input "true"
radio input "false"
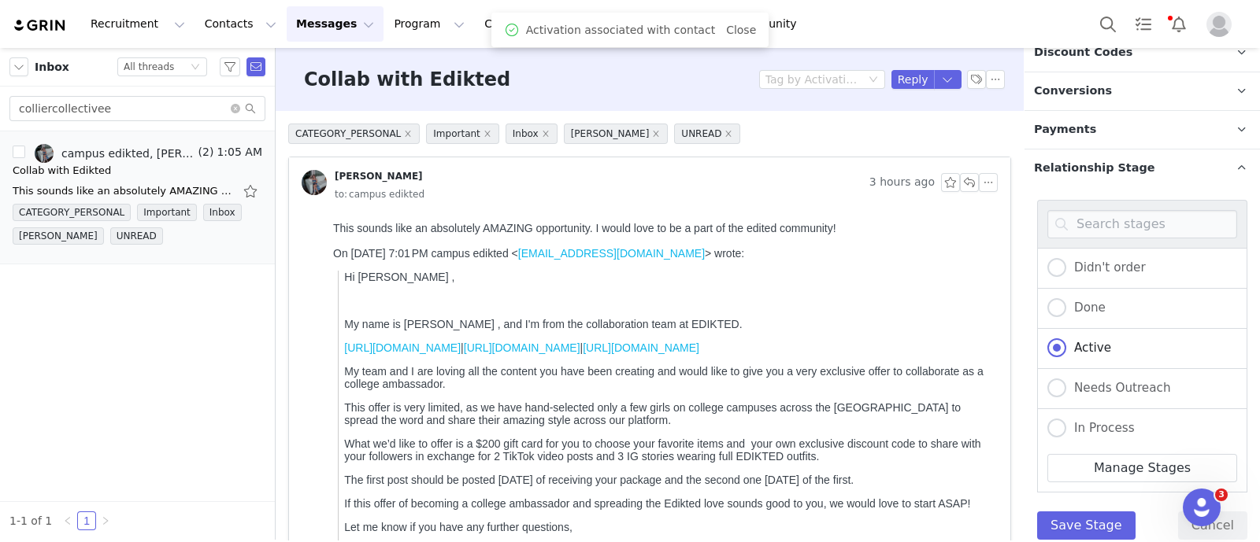
scroll to position [687, 0]
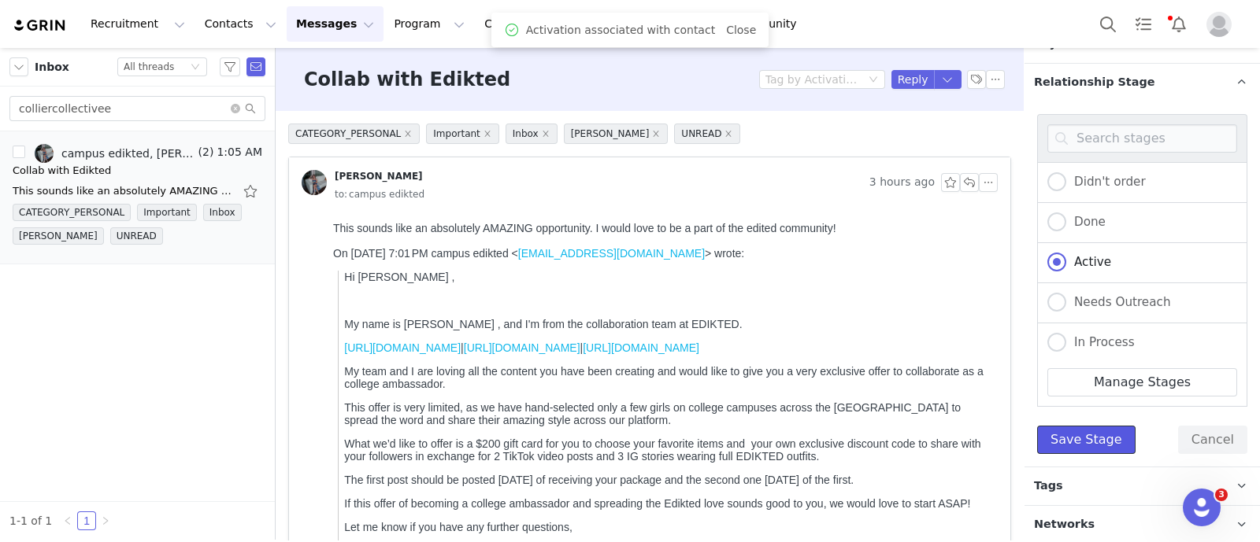
click at [1097, 431] on button "Save Stage" at bounding box center [1086, 440] width 98 height 28
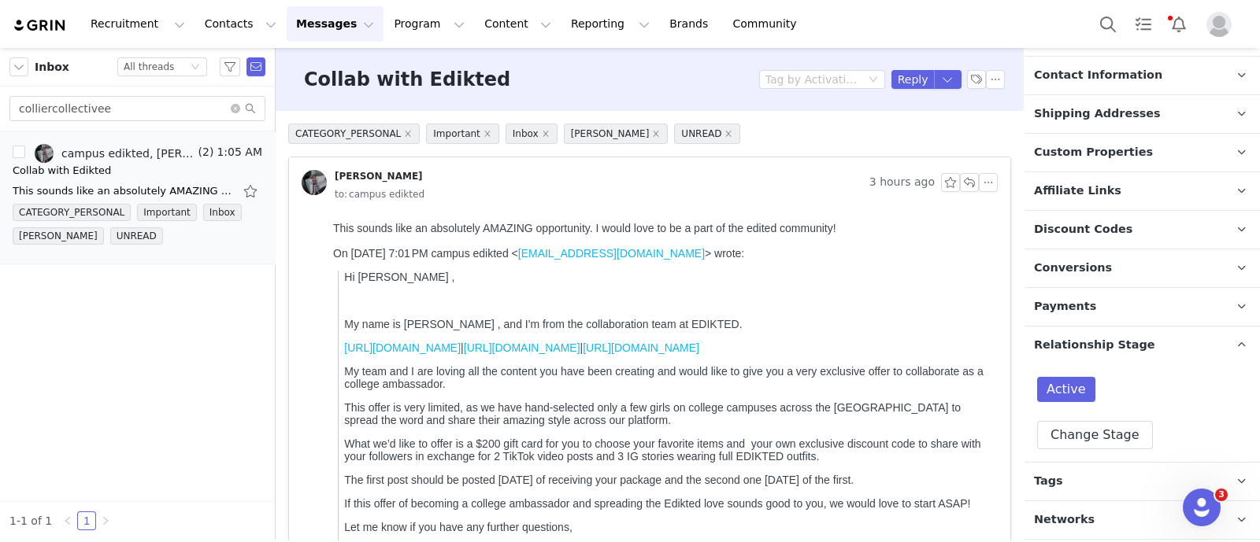
scroll to position [420, 0]
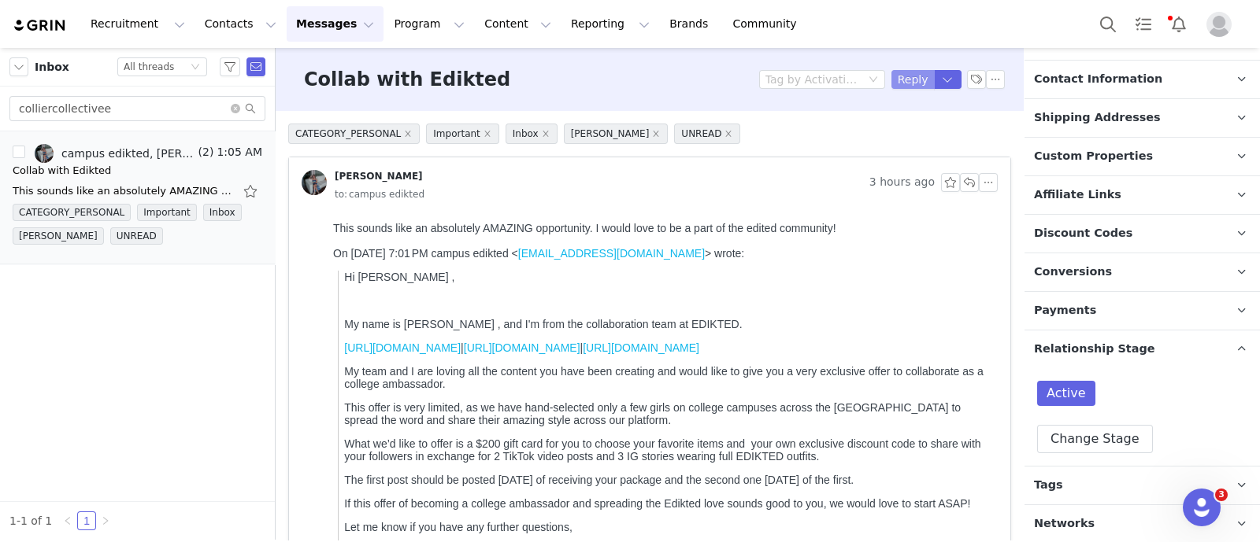
click at [891, 77] on button "Reply" at bounding box center [912, 79] width 43 height 19
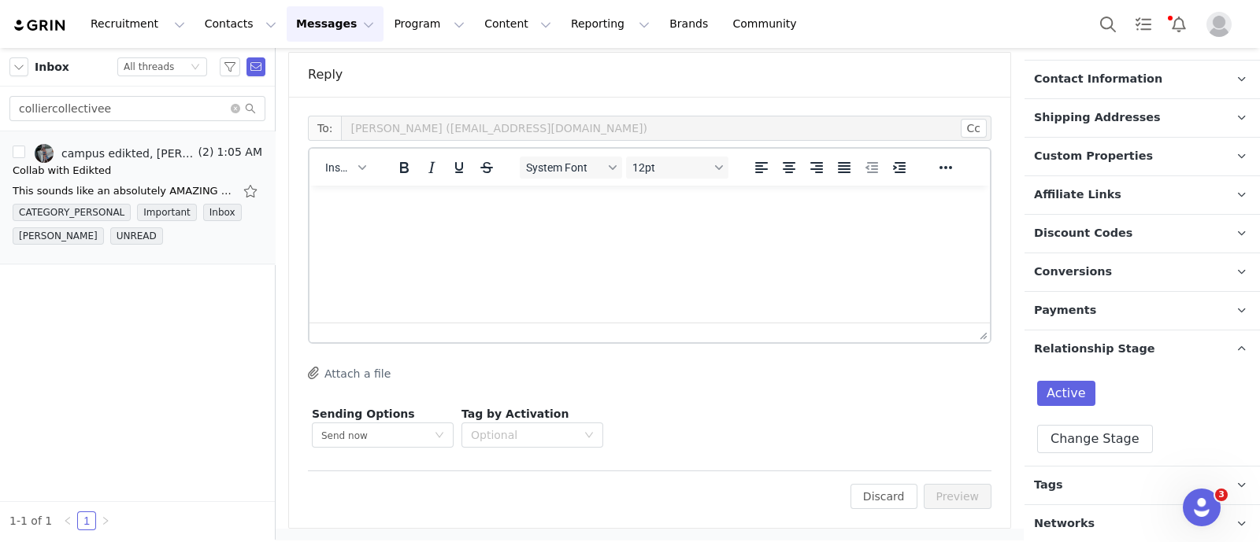
scroll to position [0, 0]
click at [331, 163] on span "Insert" at bounding box center [339, 167] width 28 height 13
click at [385, 188] on div "Insert Template" at bounding box center [402, 193] width 142 height 19
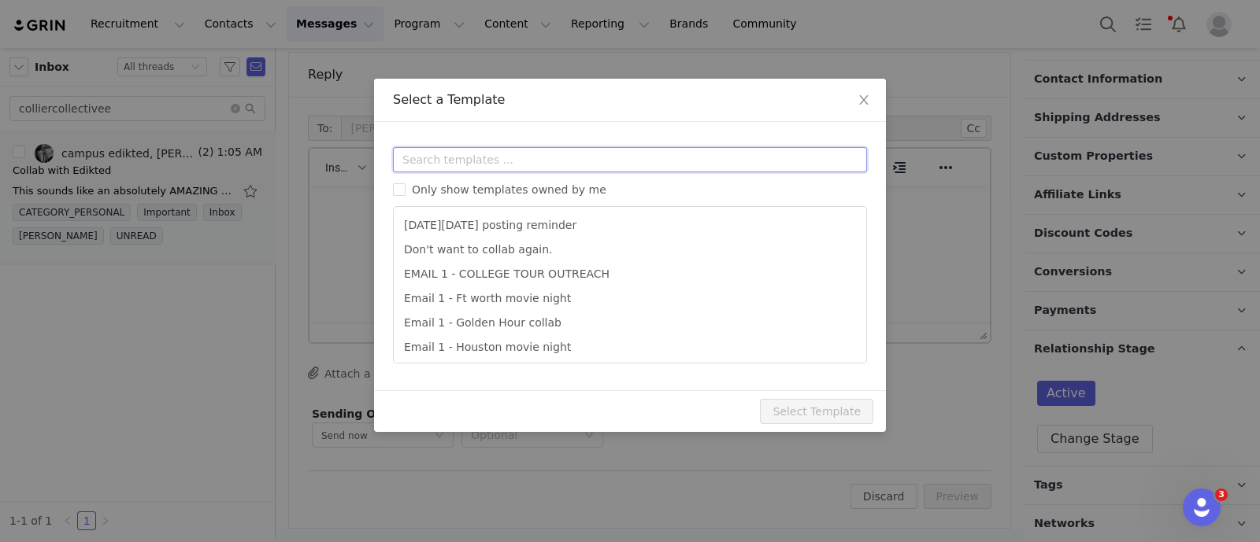
click at [438, 155] on input "text" at bounding box center [630, 159] width 474 height 25
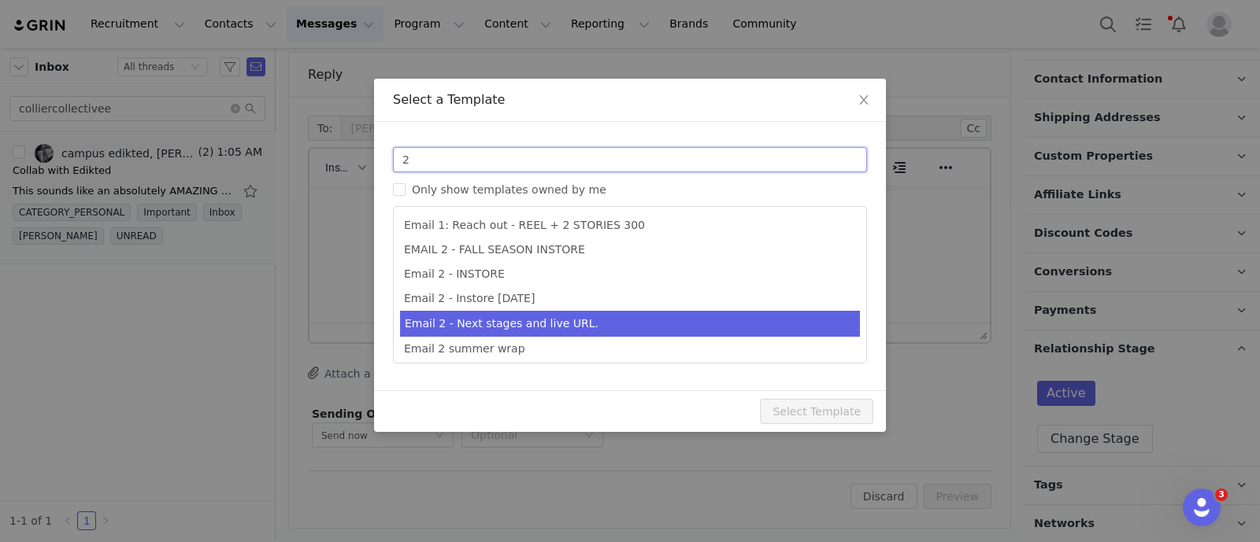
type input "2"
type input "Collab with Edikted"
click at [554, 323] on li "Email 2 - Next stages and live URL." at bounding box center [630, 324] width 460 height 26
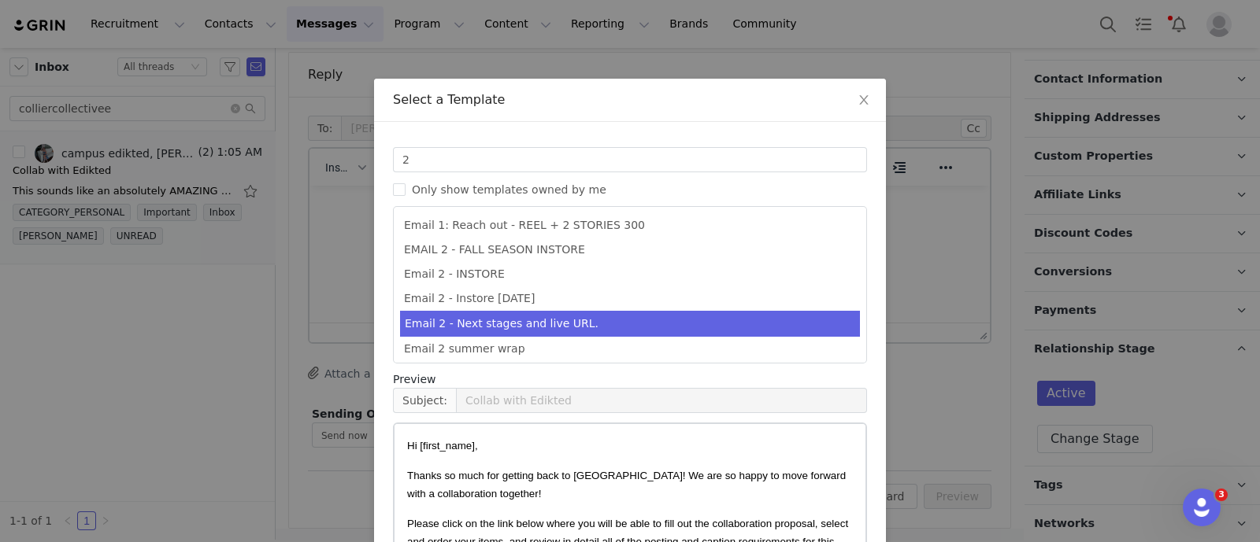
scroll to position [156, 0]
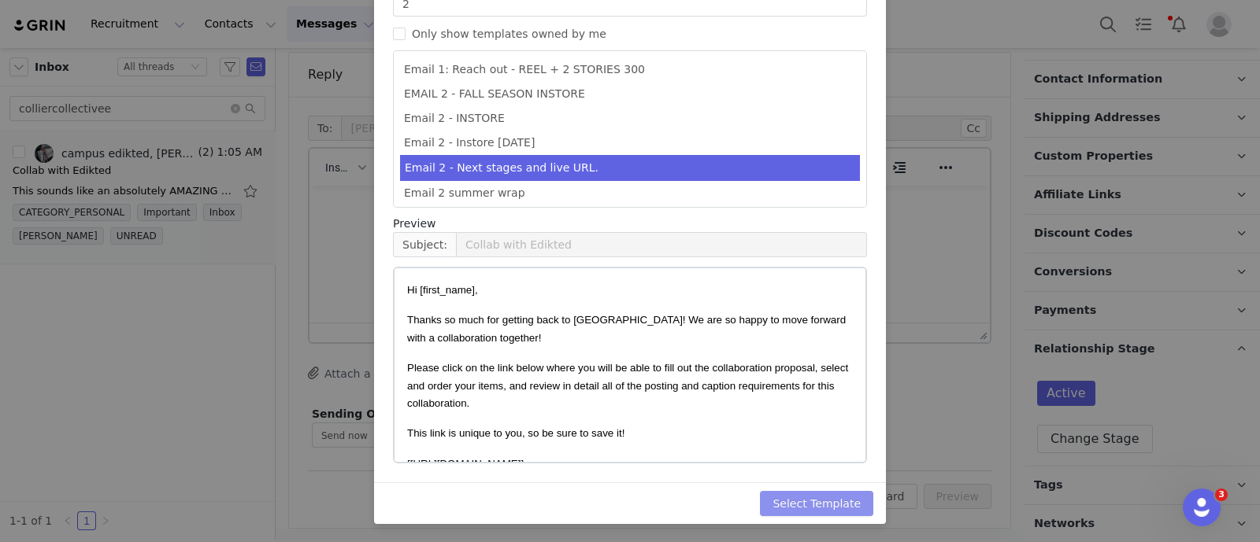
drag, startPoint x: 834, startPoint y: 498, endPoint x: 945, endPoint y: 501, distance: 111.0
click at [841, 501] on button "Select Template" at bounding box center [816, 503] width 113 height 25
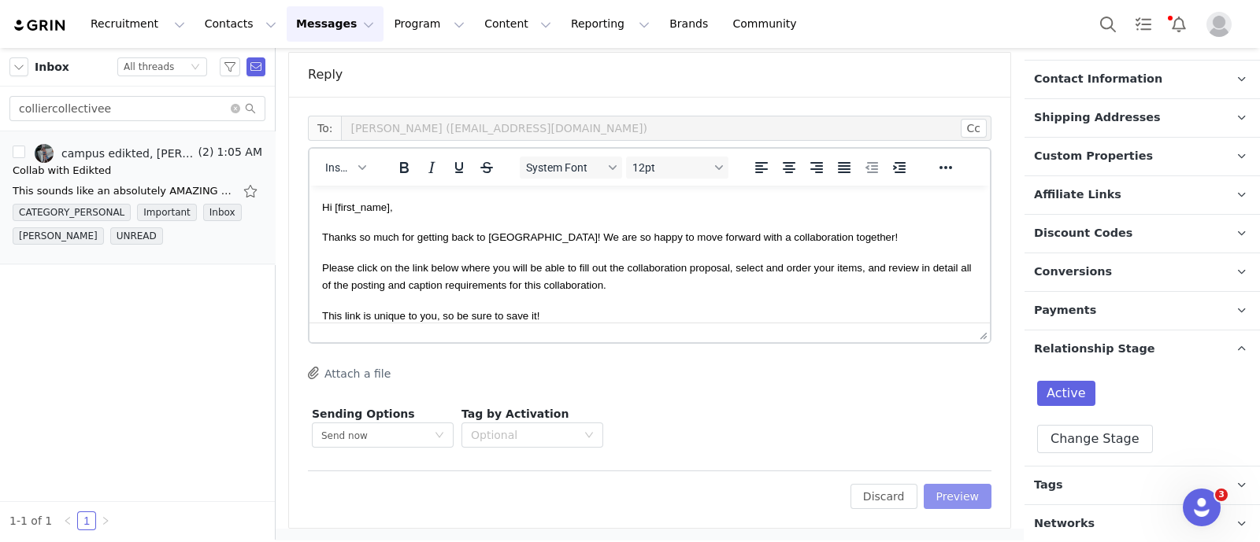
click at [952, 501] on button "Preview" at bounding box center [957, 496] width 68 height 25
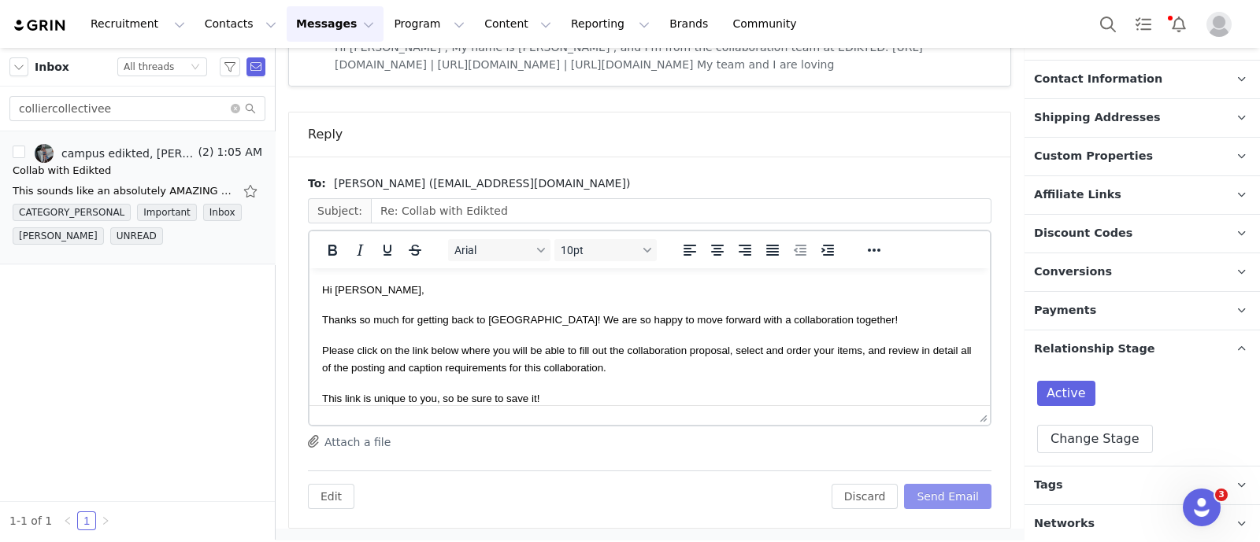
click at [951, 495] on button "Send Email" at bounding box center [947, 496] width 87 height 25
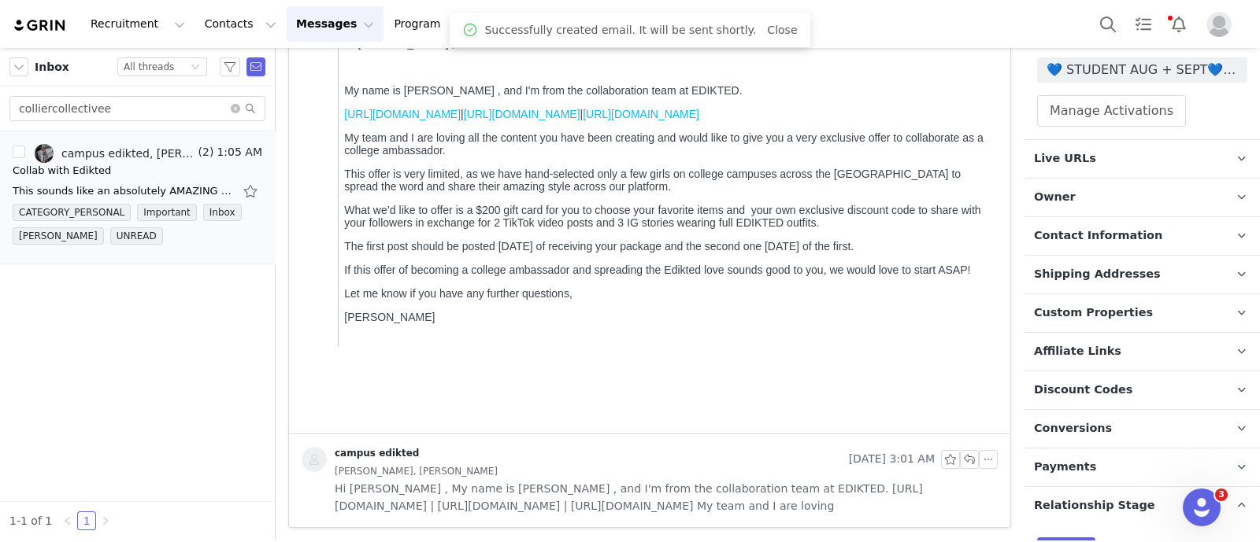
scroll to position [27, 0]
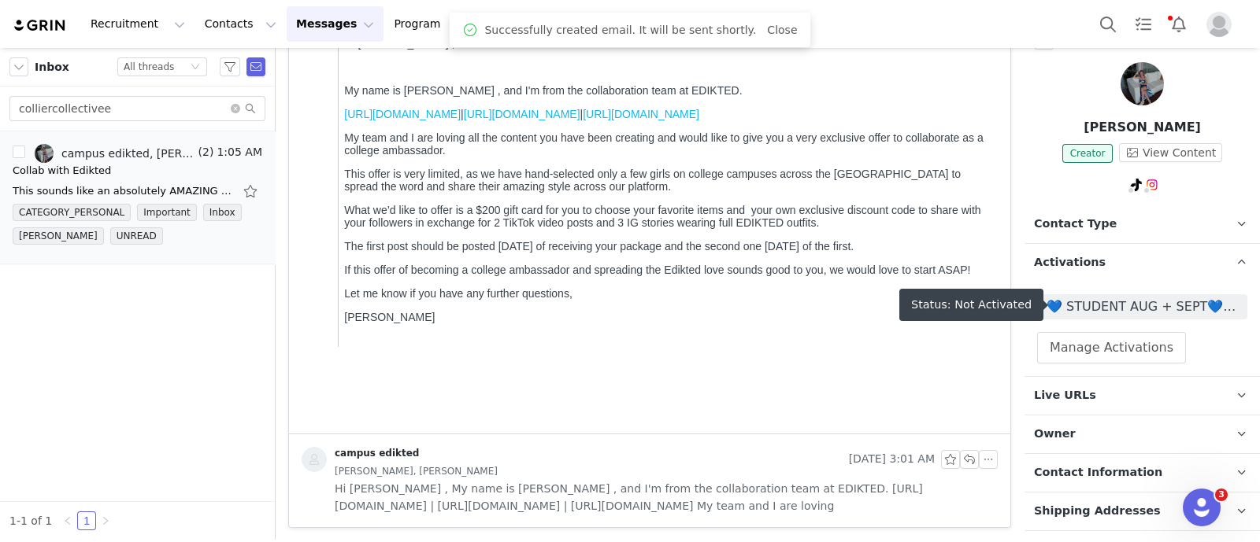
click at [1112, 298] on span "💙 STUDENT AUG + SEPT💙 2025" at bounding box center [1141, 307] width 191 height 19
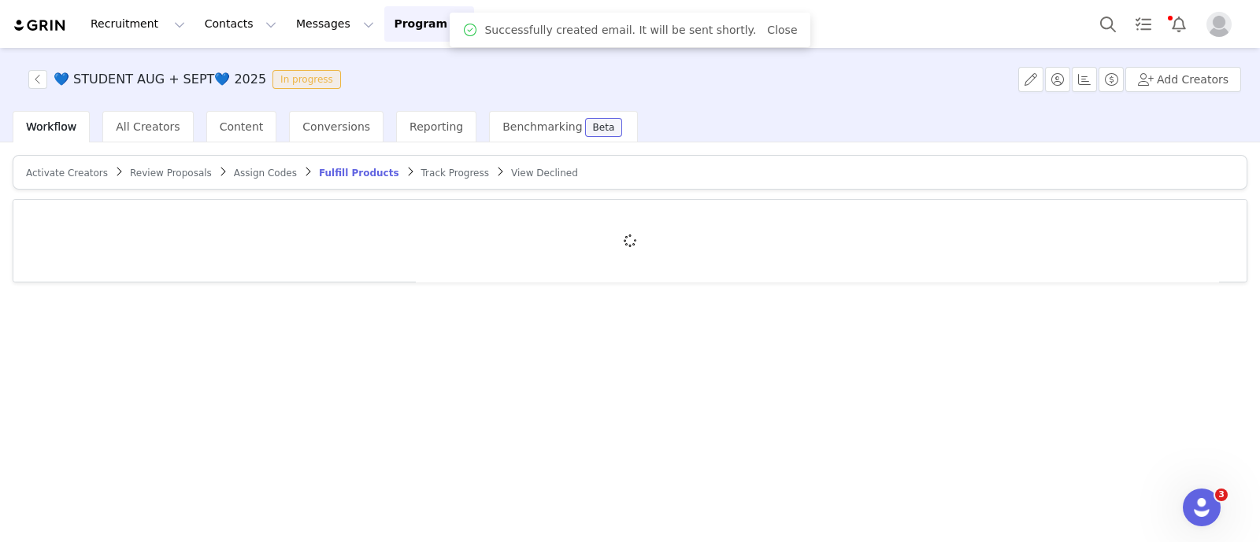
click at [63, 168] on span "Activate Creators" at bounding box center [67, 173] width 82 height 11
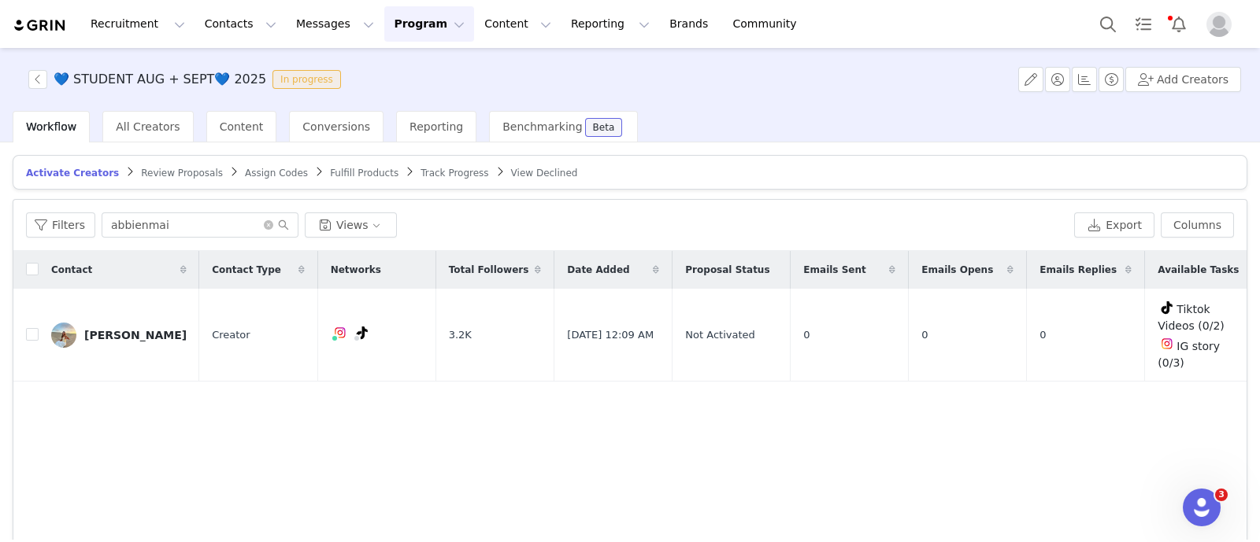
click at [93, 220] on div "Filters abbienmai Views" at bounding box center [547, 225] width 1042 height 25
click at [152, 234] on input "abbienmai" at bounding box center [200, 225] width 197 height 25
click at [152, 233] on input "abbienmai" at bounding box center [200, 225] width 197 height 25
paste input "colliercollectivee"
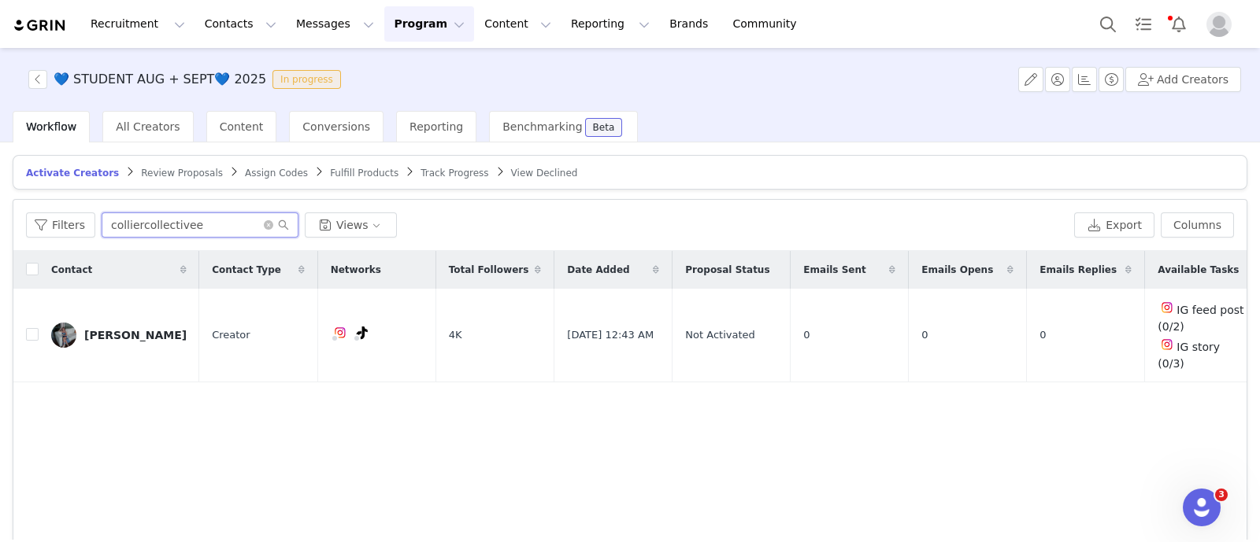
type input "colliercollectivee"
click at [29, 328] on input "checkbox" at bounding box center [32, 334] width 13 height 13
checkbox input "true"
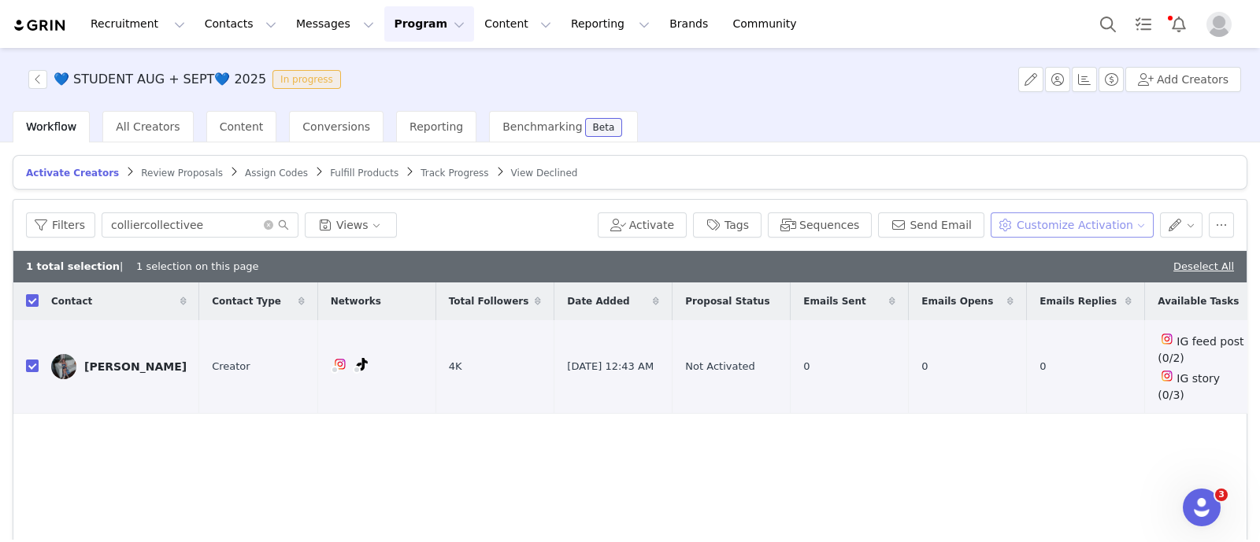
click at [1088, 220] on button "Customize Activation" at bounding box center [1071, 225] width 163 height 25
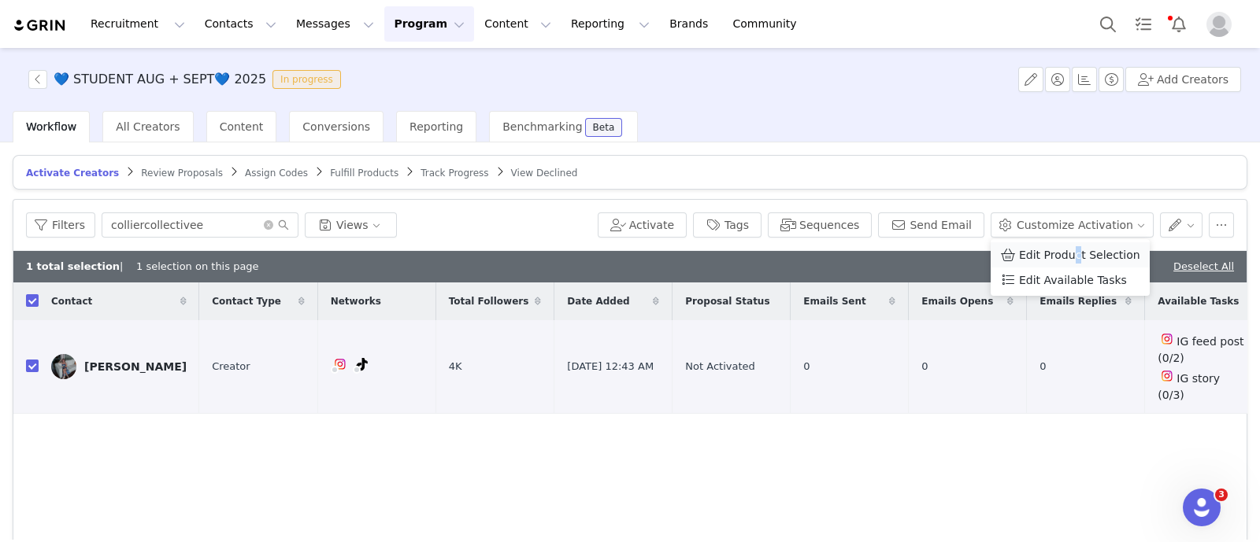
click at [1071, 253] on span "Edit Product Selection" at bounding box center [1079, 254] width 121 height 17
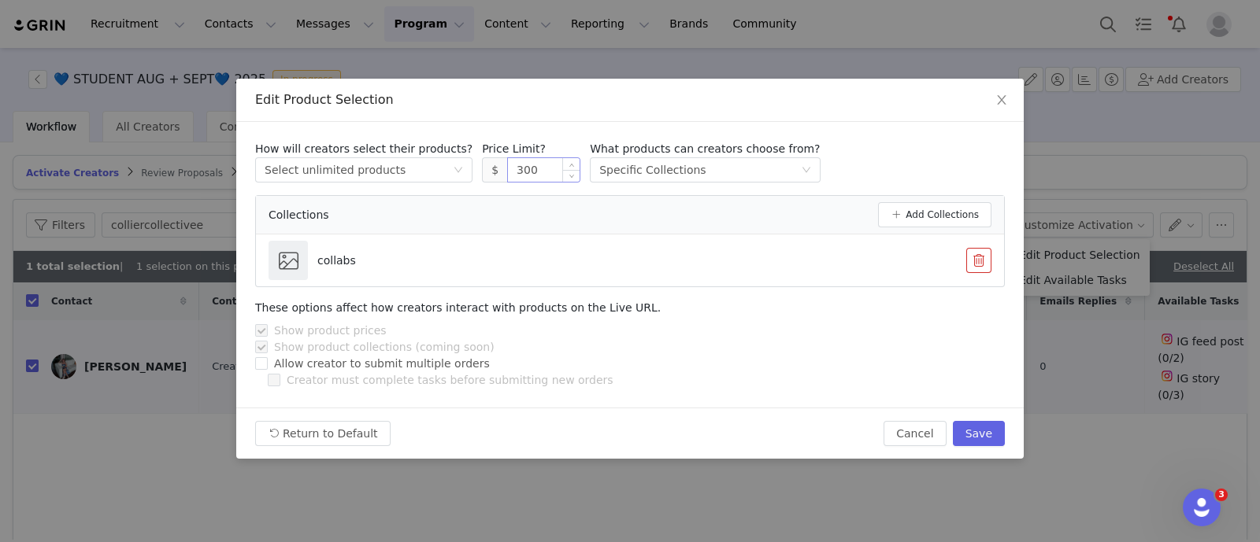
click at [508, 172] on input "300" at bounding box center [544, 170] width 72 height 24
click at [986, 437] on button "Save" at bounding box center [979, 433] width 52 height 25
type input "300"
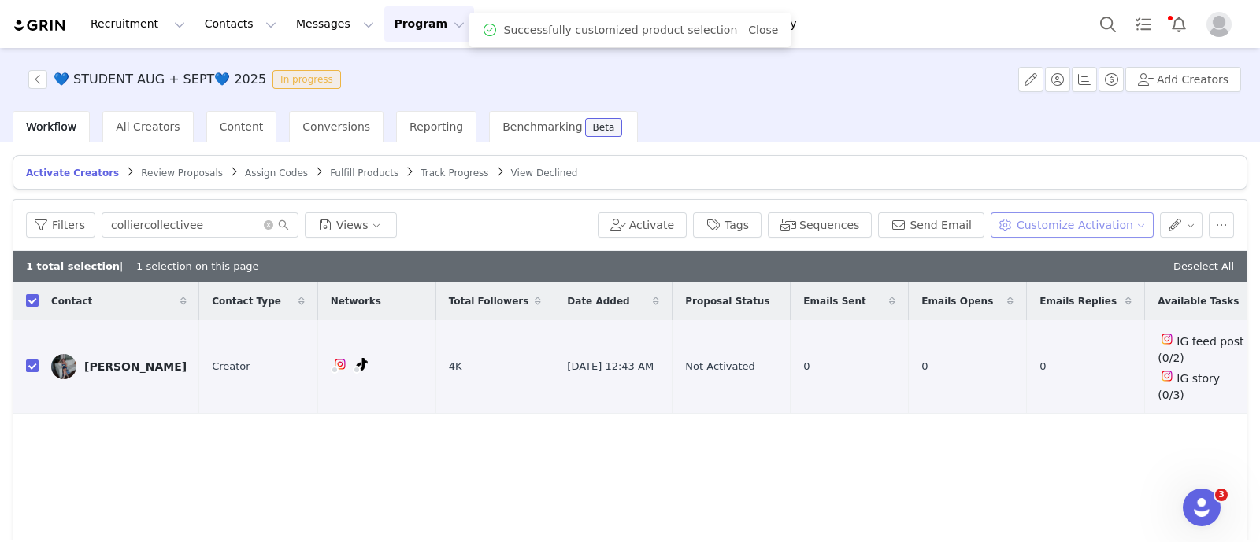
click at [1067, 218] on button "Customize Activation" at bounding box center [1071, 225] width 163 height 25
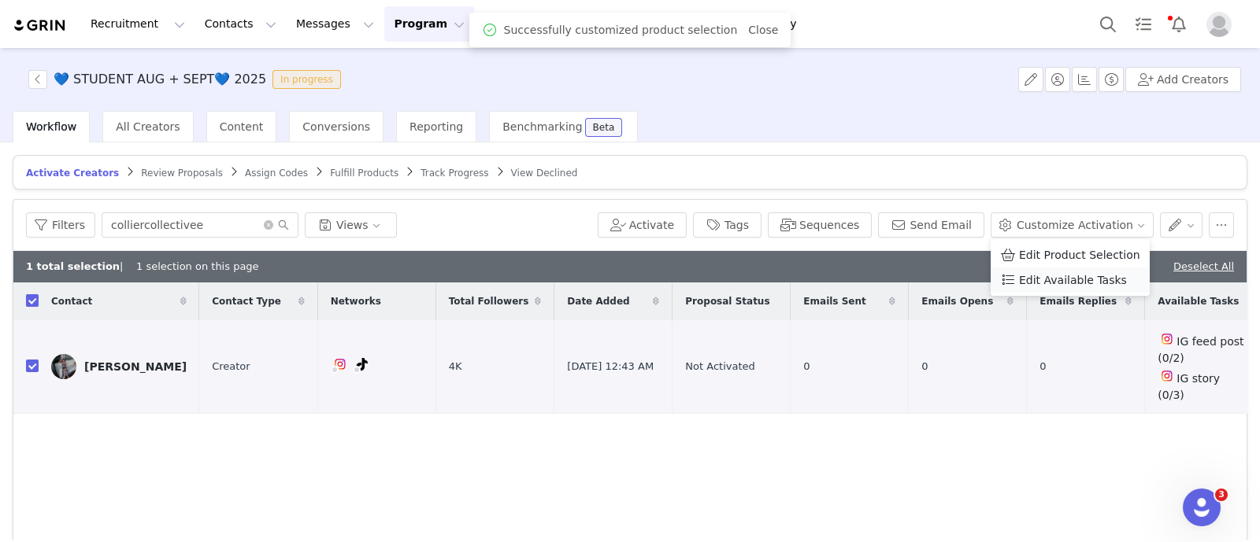
click at [1071, 283] on span "Edit Available Tasks" at bounding box center [1073, 280] width 108 height 17
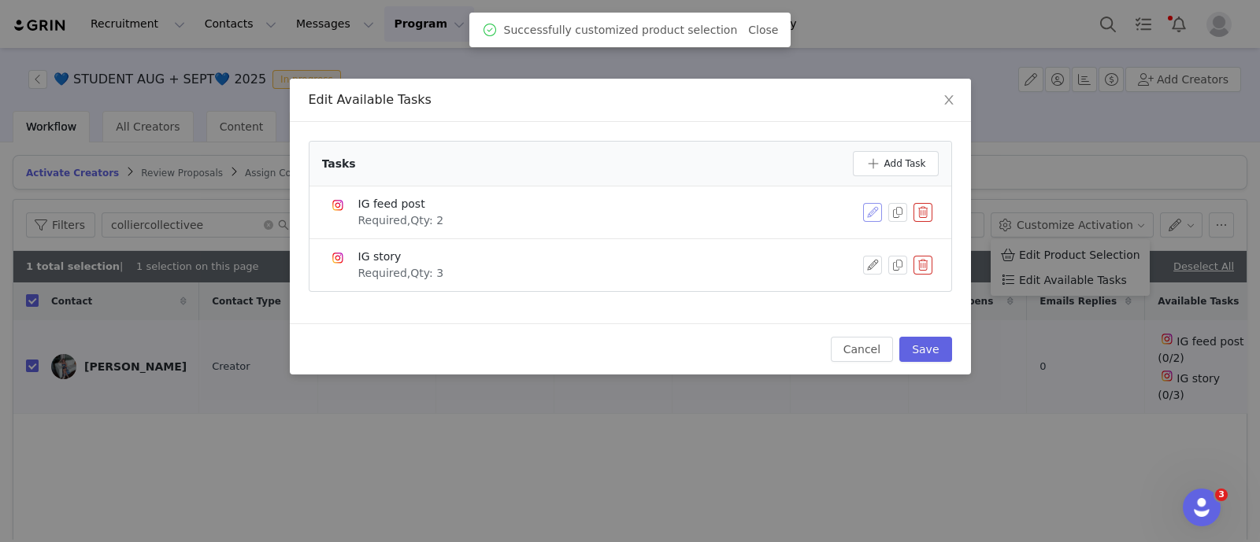
click at [870, 213] on button "button" at bounding box center [872, 212] width 19 height 19
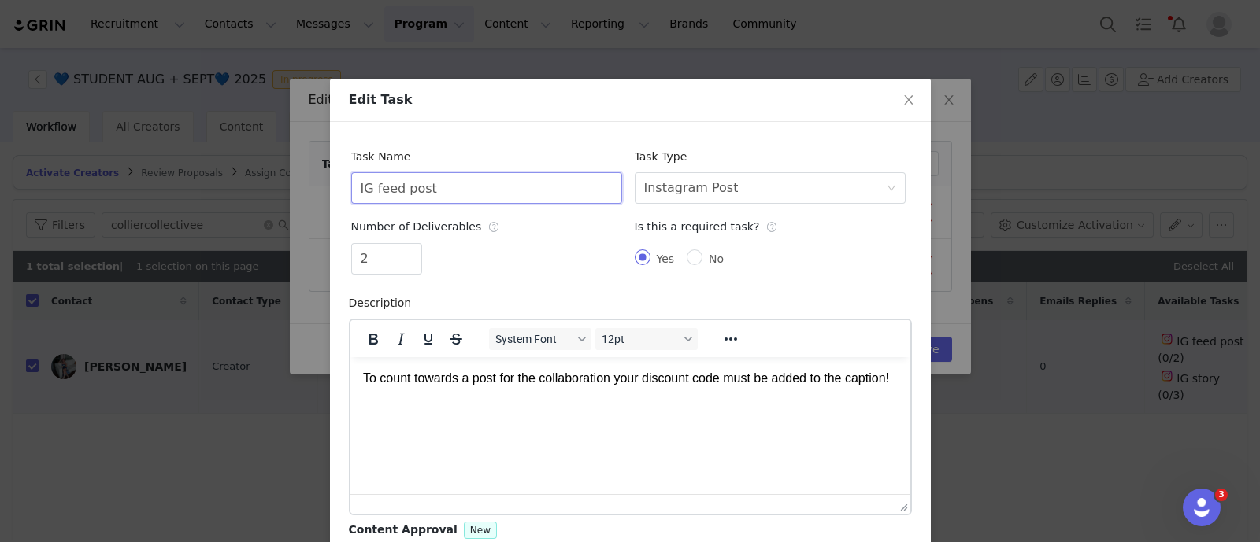
click at [523, 194] on input "IG feed post" at bounding box center [486, 187] width 271 height 31
type input "Tiktok Videos"
click at [669, 188] on div "Instagram Post" at bounding box center [691, 188] width 94 height 30
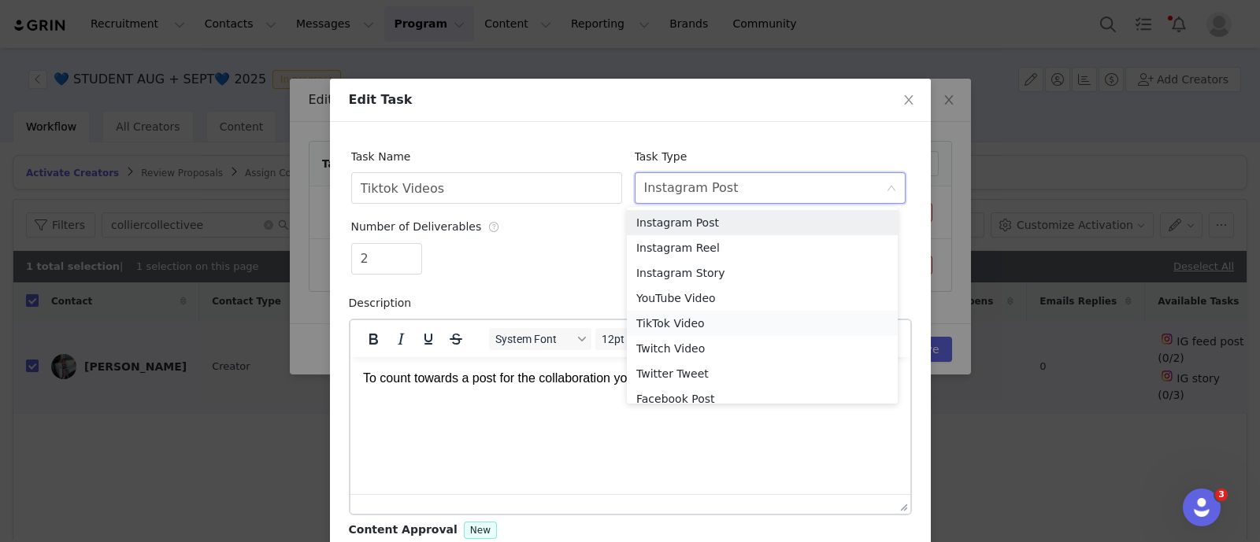
click at [661, 320] on li "TikTok Video" at bounding box center [762, 323] width 271 height 25
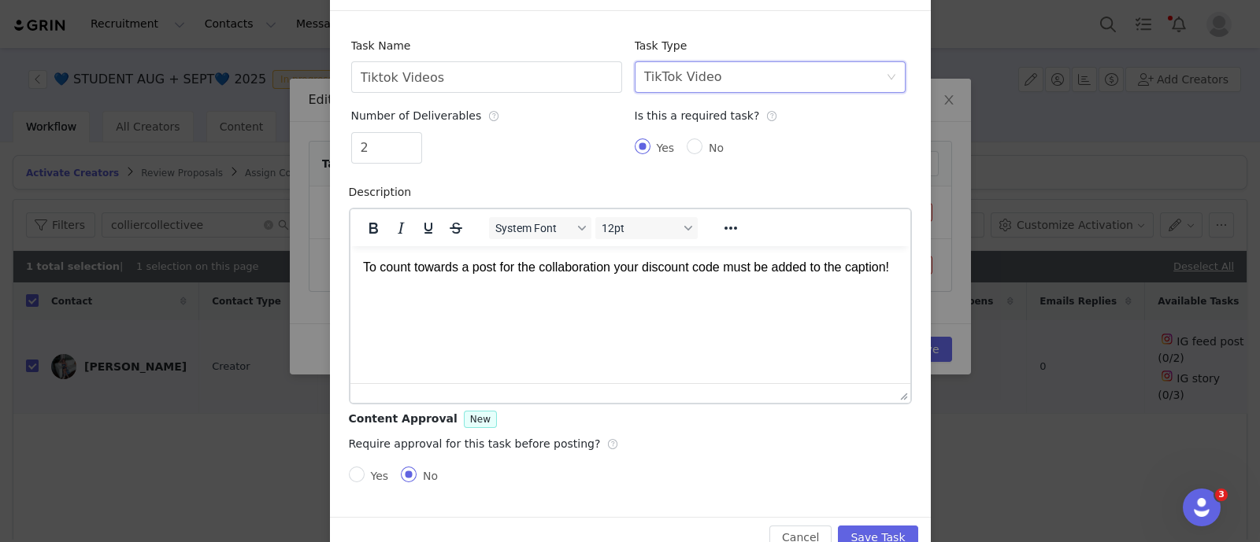
scroll to position [146, 0]
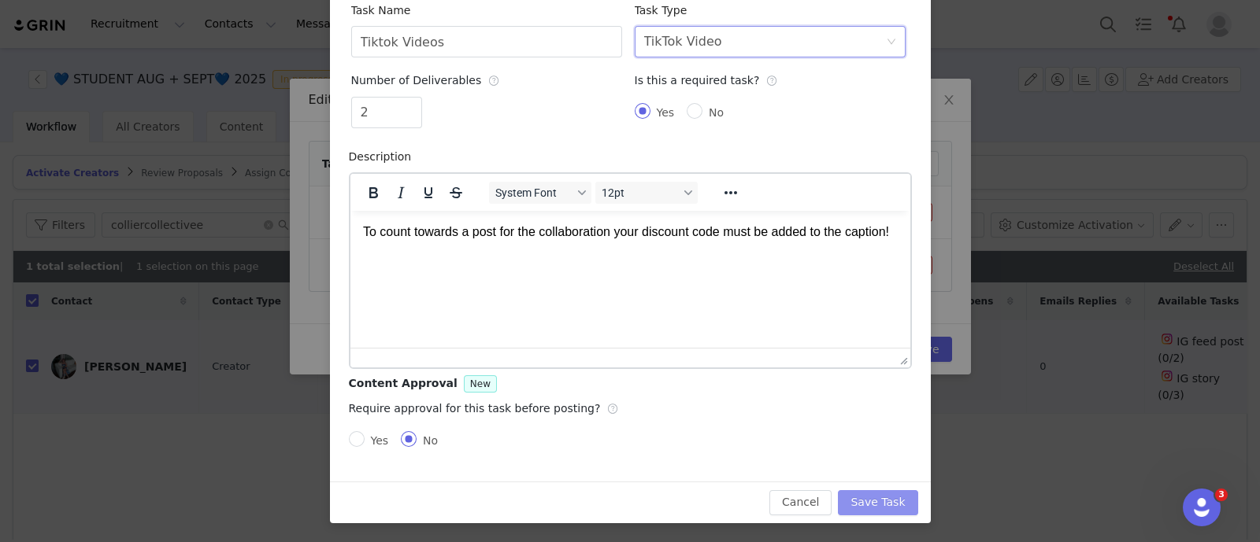
click at [888, 498] on button "Save Task" at bounding box center [878, 502] width 80 height 25
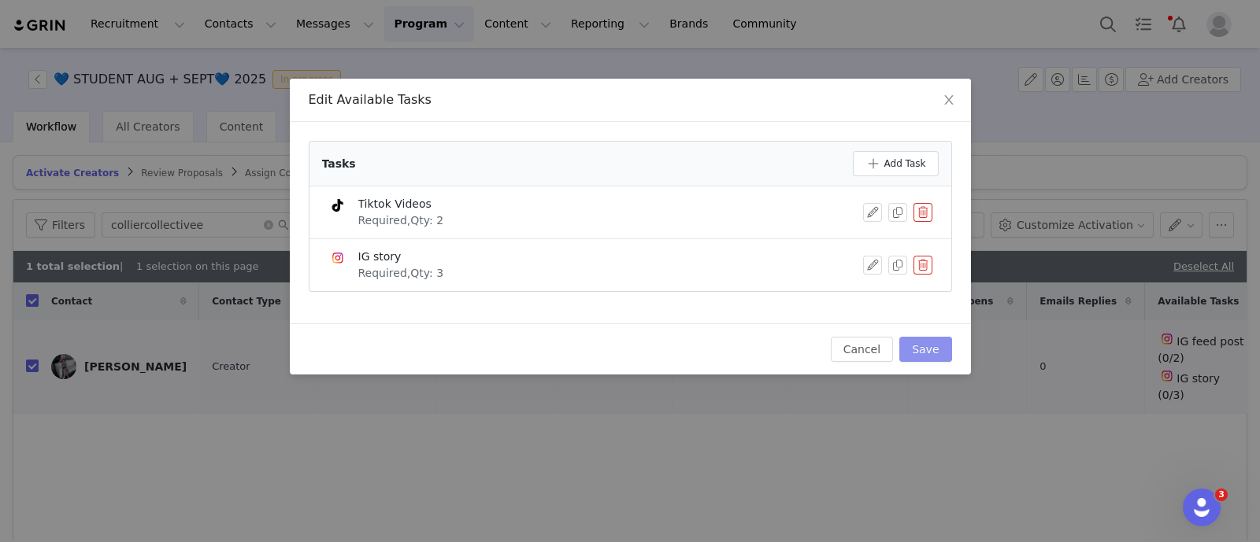
click at [930, 352] on button "Save" at bounding box center [925, 349] width 52 height 25
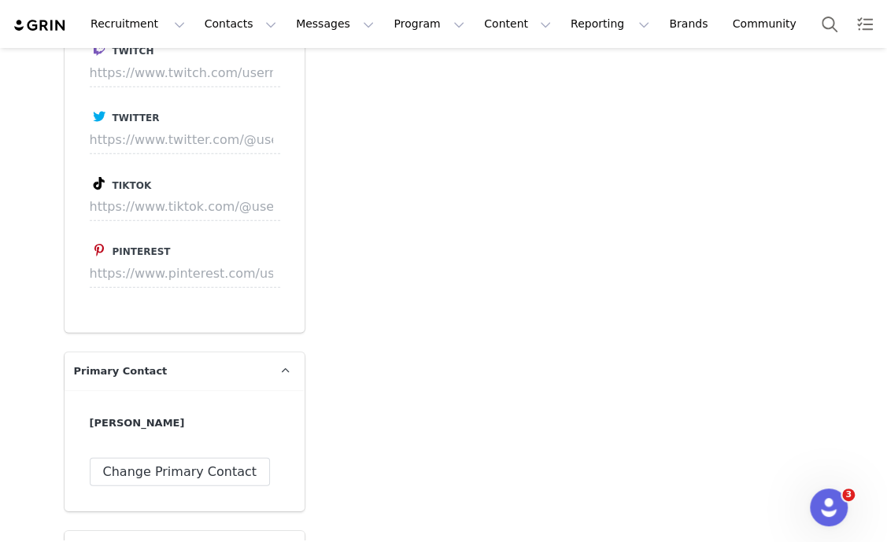
scroll to position [1968, 0]
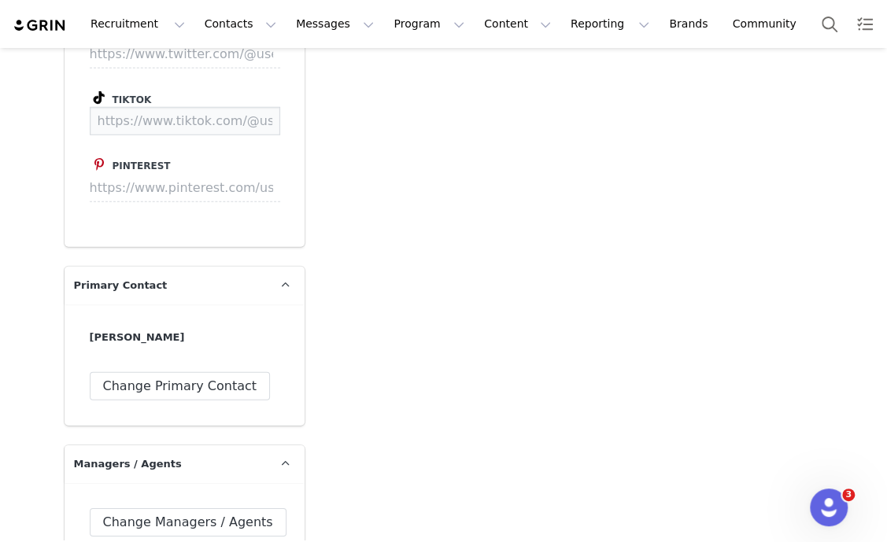
click at [216, 126] on input at bounding box center [185, 121] width 191 height 28
paste input "https://www.tiktok.com/@cccchhhaar?_t=ZT-908qQ49285u&_r=1"
type input "https://www.tiktok.com/@cccchhhaar"
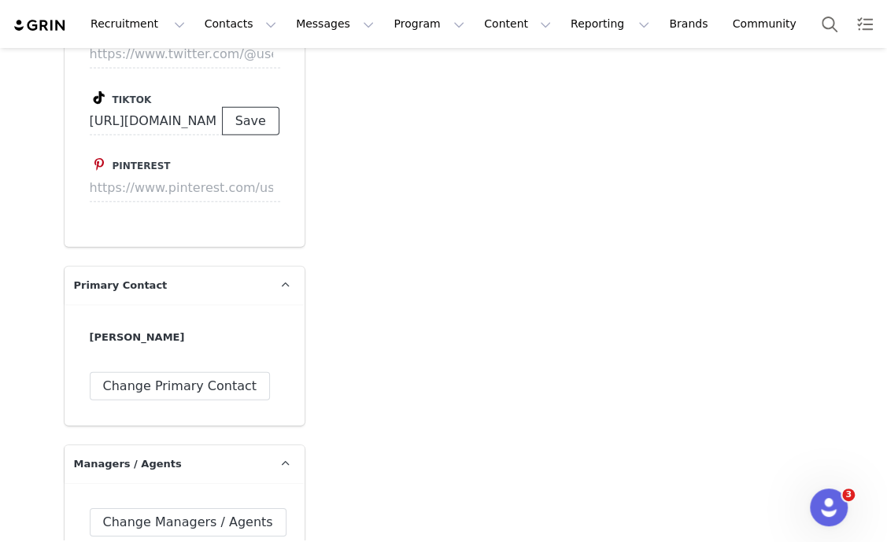
click at [246, 118] on button "Save" at bounding box center [250, 121] width 57 height 28
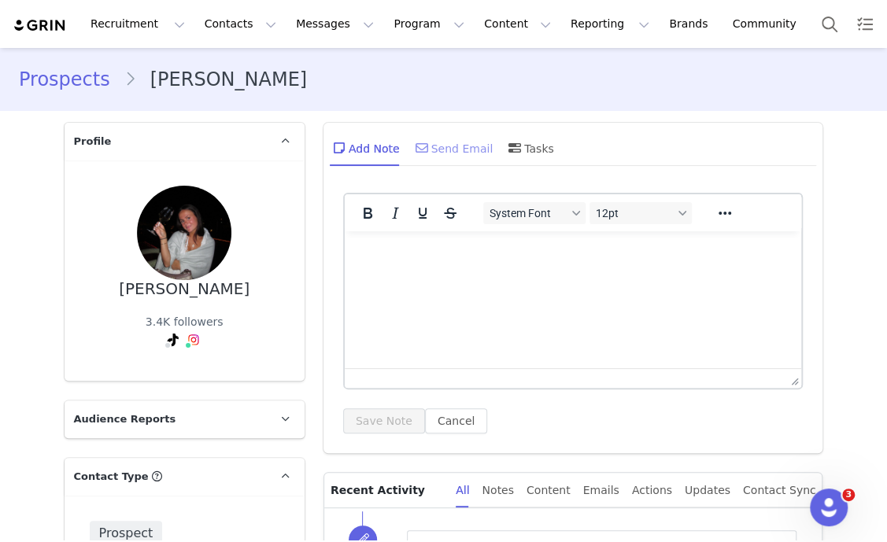
click at [433, 146] on div "Send Email" at bounding box center [453, 148] width 81 height 38
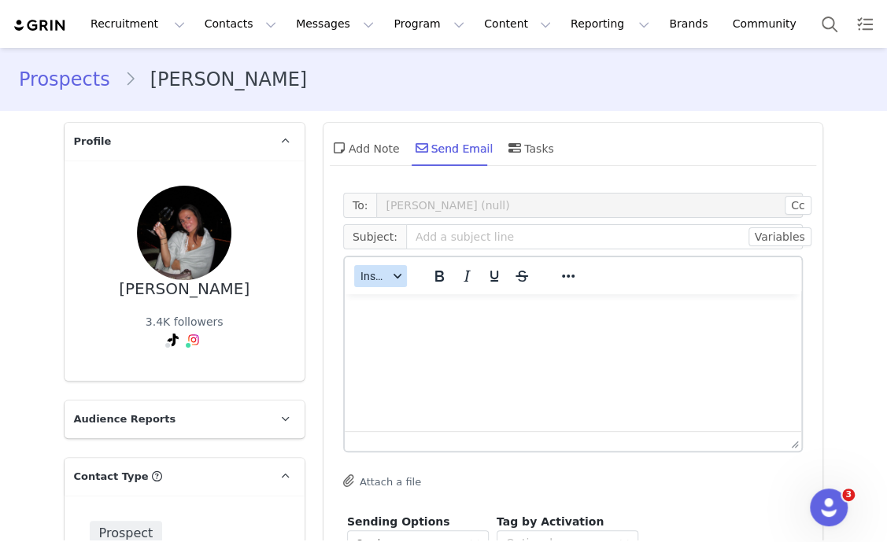
click at [376, 272] on span "Insert" at bounding box center [375, 276] width 28 height 13
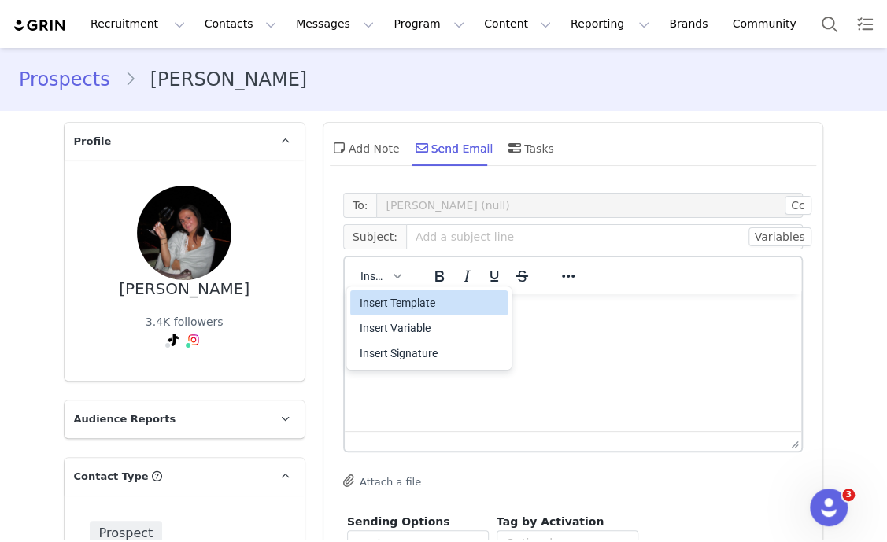
click at [413, 305] on div "Insert Template" at bounding box center [431, 303] width 142 height 19
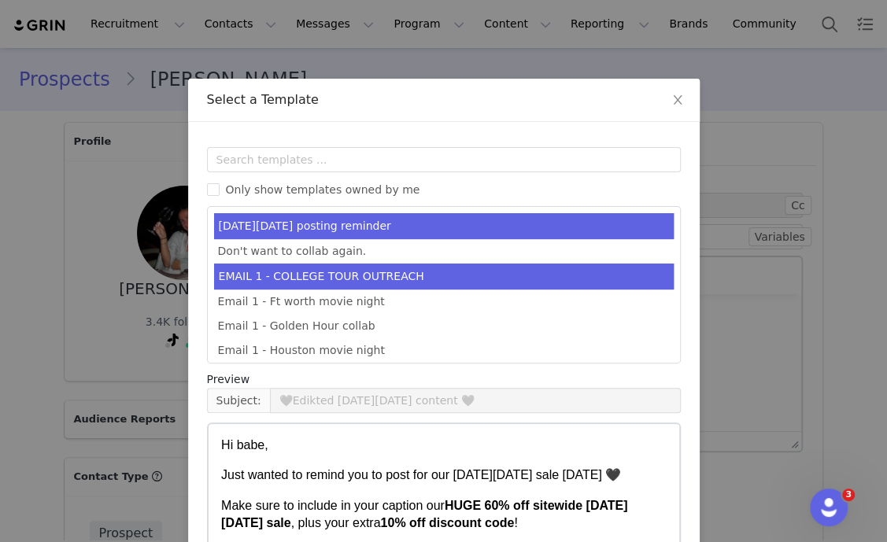
click at [426, 265] on li "EMAIL 1 - COLLEGE TOUR OUTREACH" at bounding box center [444, 277] width 460 height 26
type input "EDIKTED COLLEGE TOUR 💖"
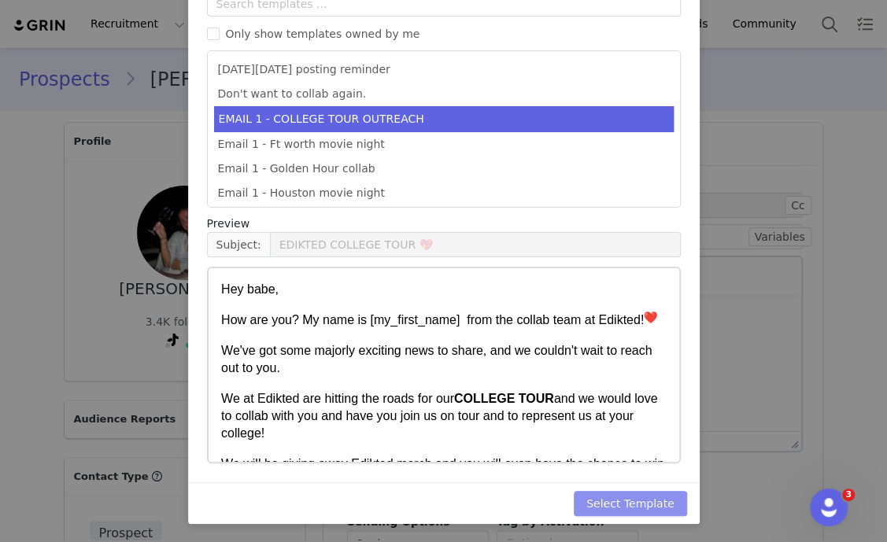
click at [653, 499] on button "Select Template" at bounding box center [630, 503] width 113 height 25
type input "EDIKTED COLLEGE TOUR 💖"
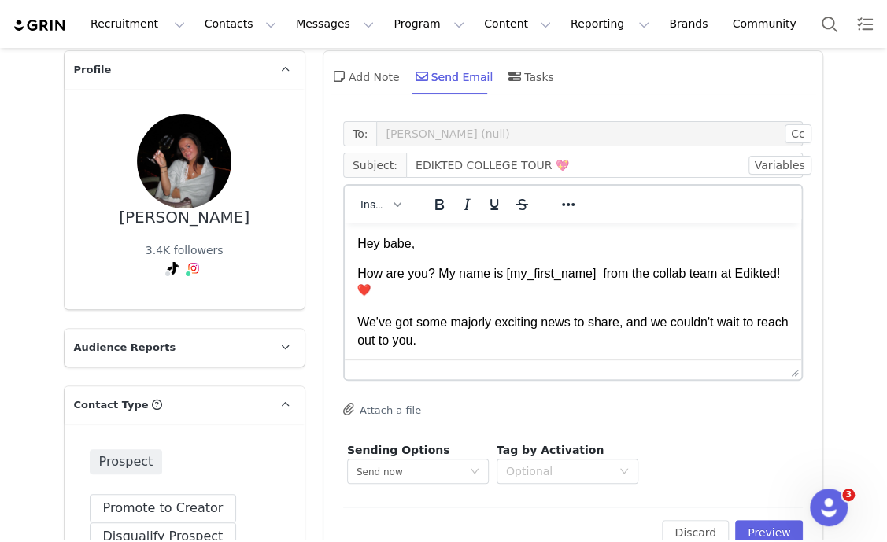
scroll to position [98, 0]
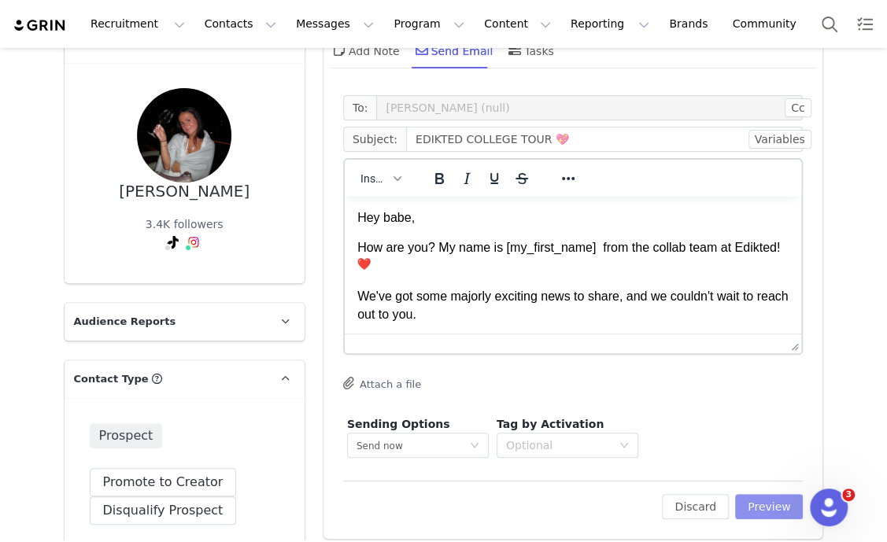
click at [757, 505] on button "Preview" at bounding box center [769, 506] width 68 height 25
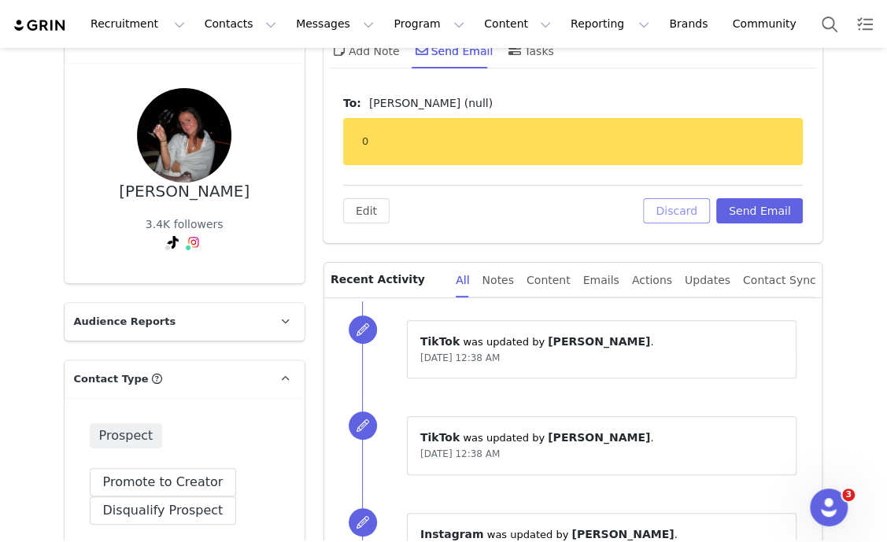
click at [679, 215] on button "Discard" at bounding box center [676, 210] width 67 height 25
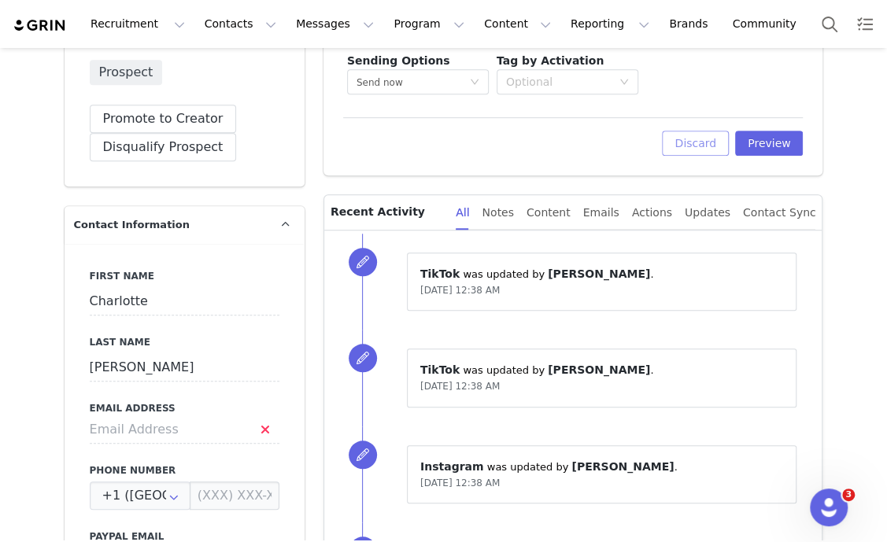
scroll to position [492, 0]
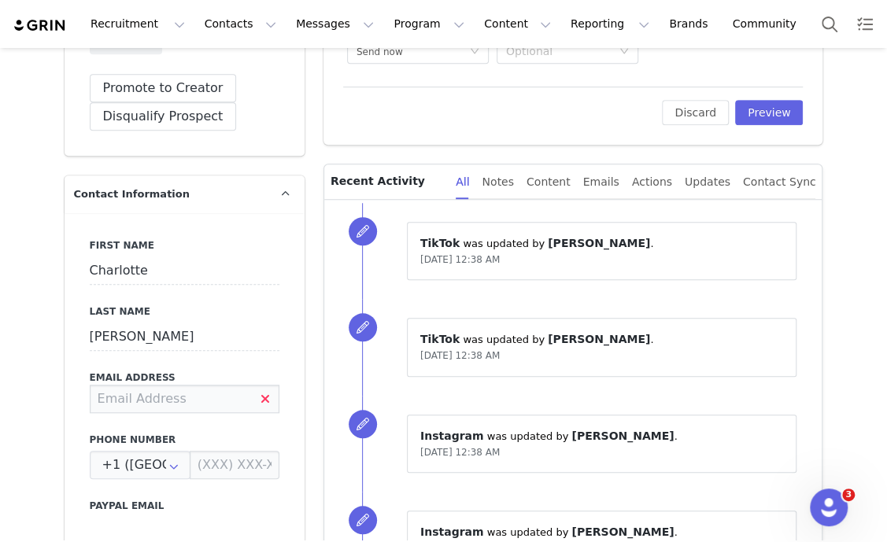
click at [153, 395] on input at bounding box center [185, 399] width 190 height 28
paste input "charlottejulia@icloud.com"
type input "charlottejulia@icloud.com"
click at [324, 414] on div "⁨ TikTok ⁩ was updated by ⁨ Hannah Bura ⁩. Sep 30, 2025, 12:38 AM ⁨ TikTok ⁩ wa…" at bounding box center [573, 396] width 498 height 392
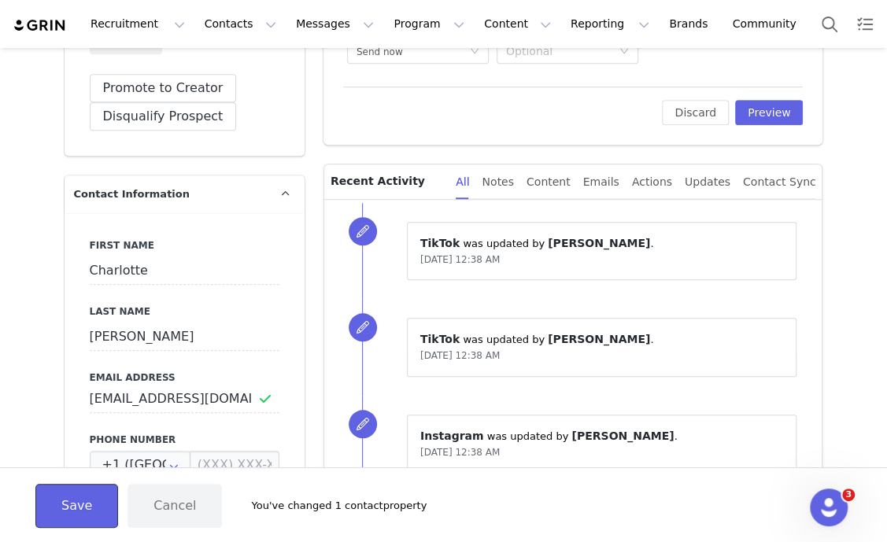
drag, startPoint x: 71, startPoint y: 505, endPoint x: 419, endPoint y: 442, distance: 353.8
click at [73, 505] on button "Save" at bounding box center [76, 506] width 83 height 44
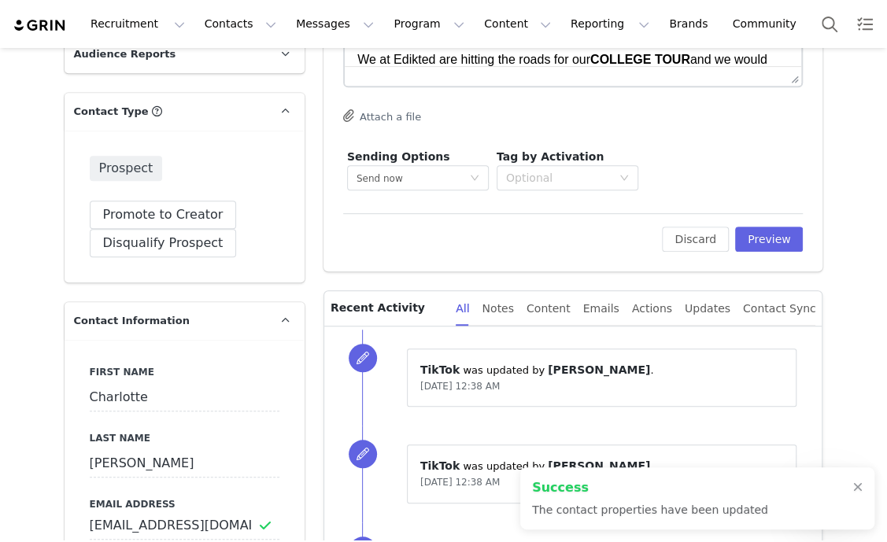
scroll to position [98, 0]
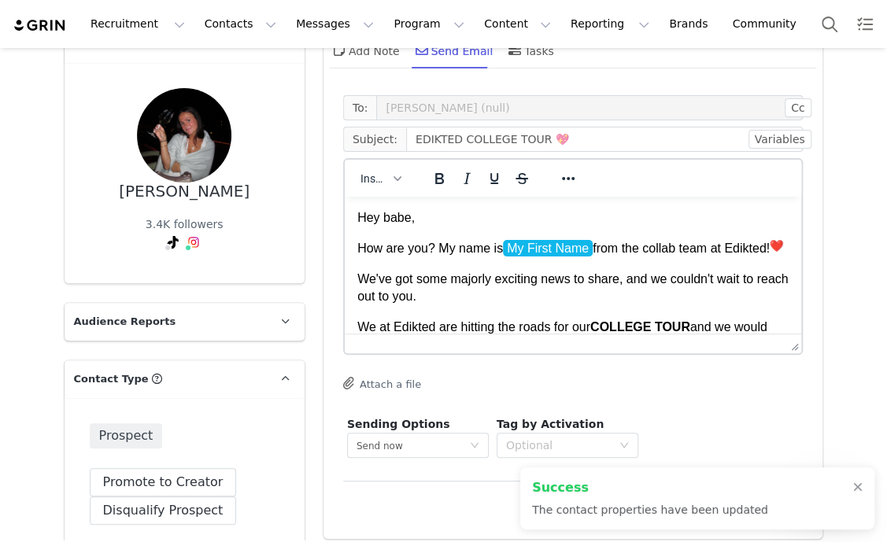
click at [783, 394] on div "To: Charlotte Ohara (null) Cc Cc: Subject: EDIKTED COLLEGE TOUR 💖 Variables Ins…" at bounding box center [573, 278] width 461 height 367
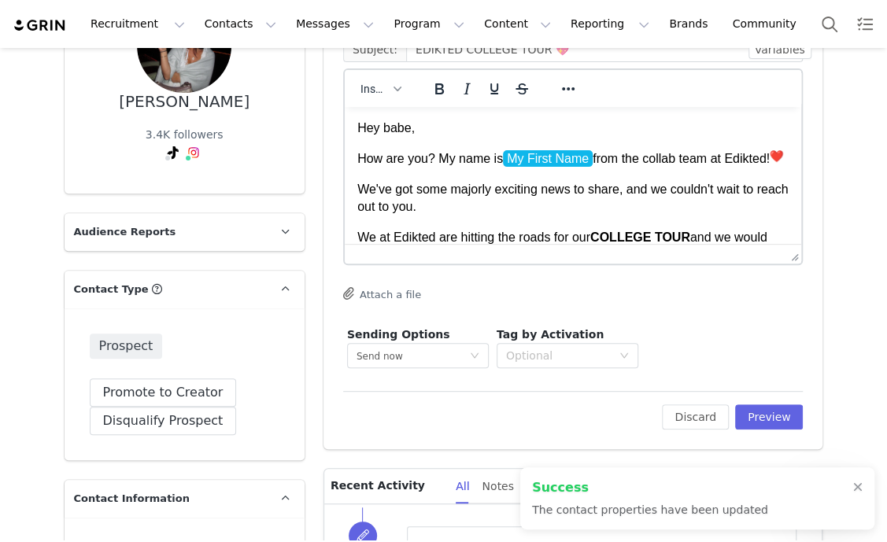
scroll to position [295, 0]
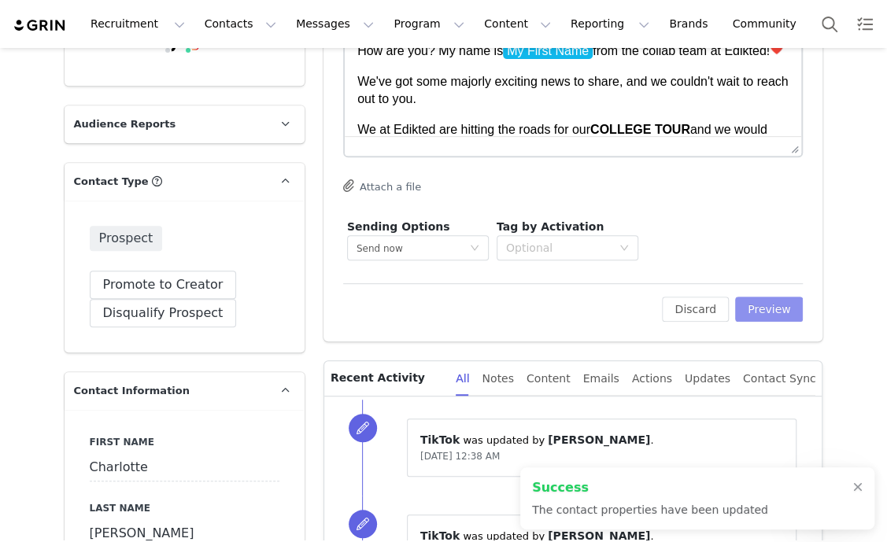
click at [764, 312] on button "Preview" at bounding box center [769, 309] width 68 height 25
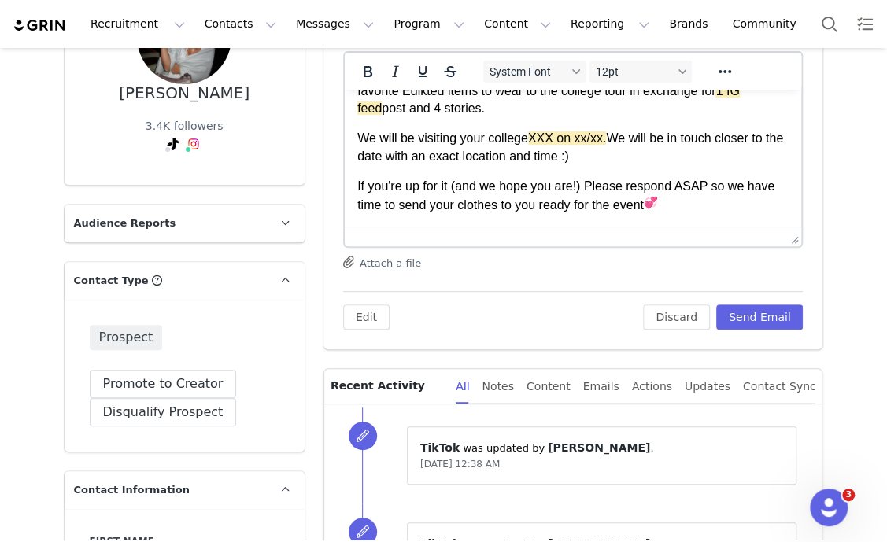
click at [535, 131] on span "XXX on xx/xx." at bounding box center [566, 137] width 79 height 13
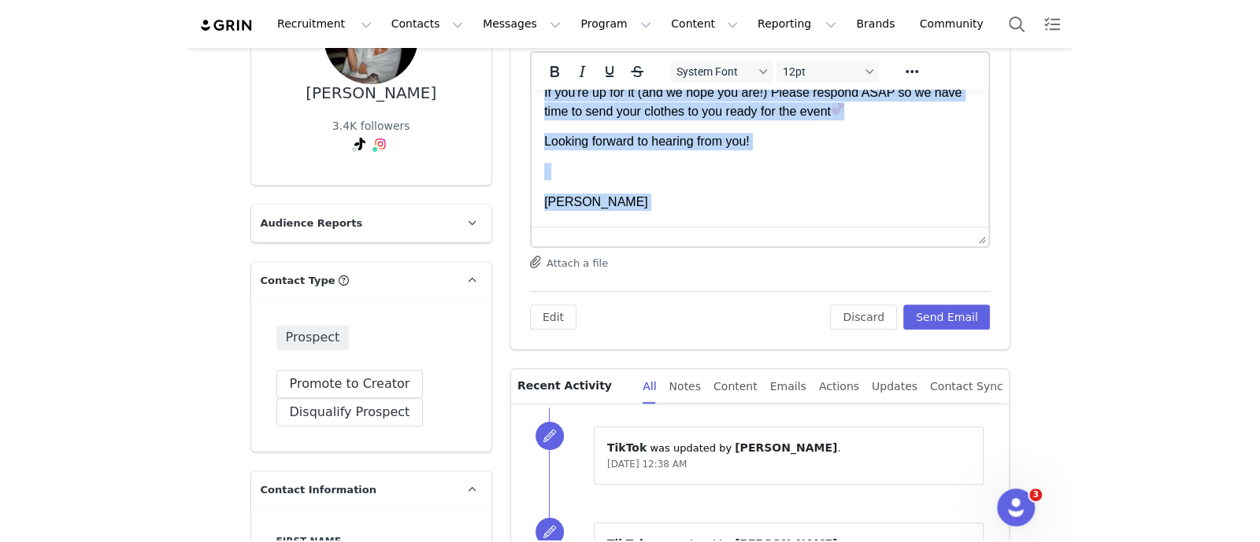
scroll to position [396, 0]
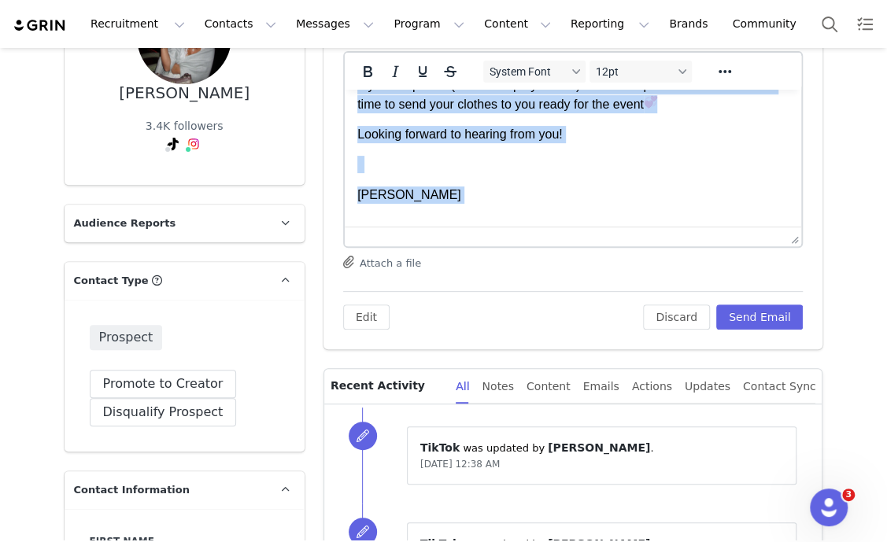
drag, startPoint x: 356, startPoint y: 122, endPoint x: 1005, endPoint y: 392, distance: 703.4
copy body "We at Edikted are hitting the roads for our COLLEGE TOUR and we would love to c…"
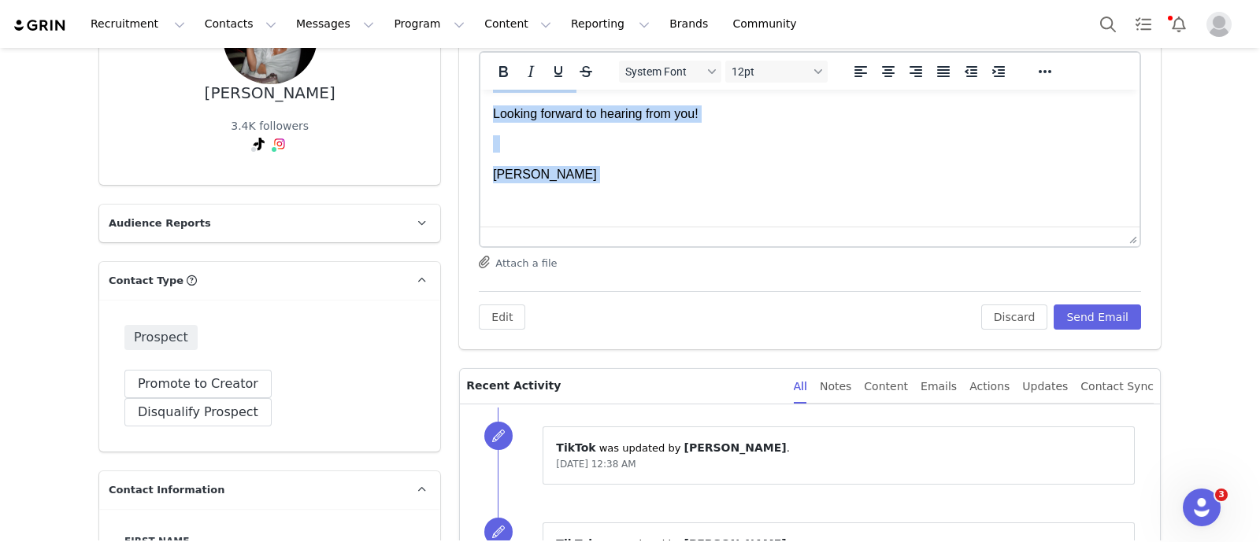
scroll to position [325, 0]
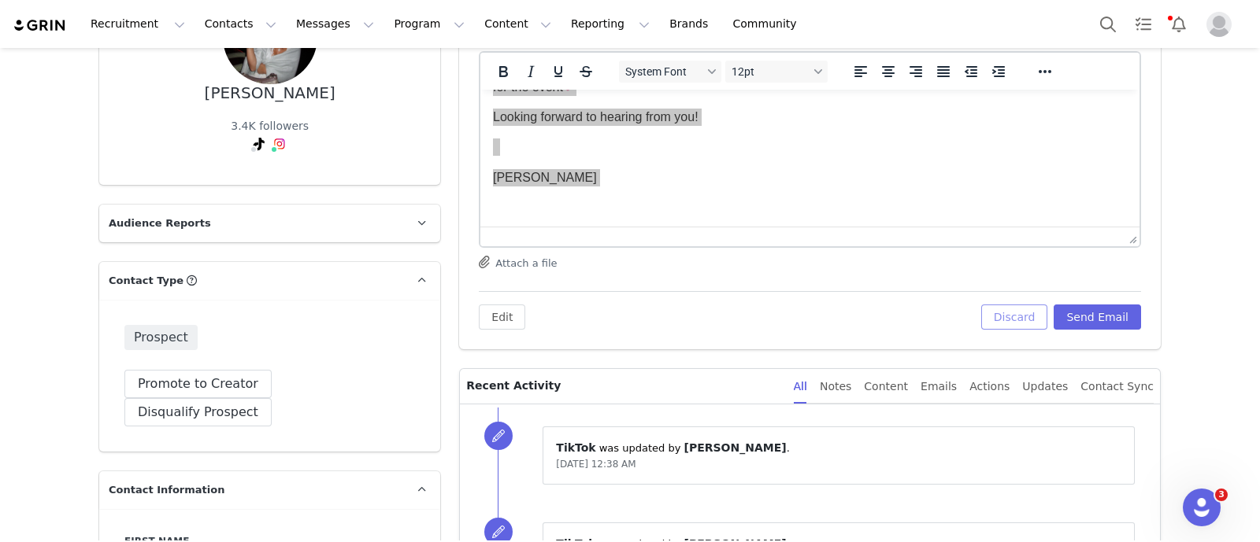
click at [886, 315] on button "Discard" at bounding box center [1014, 317] width 67 height 25
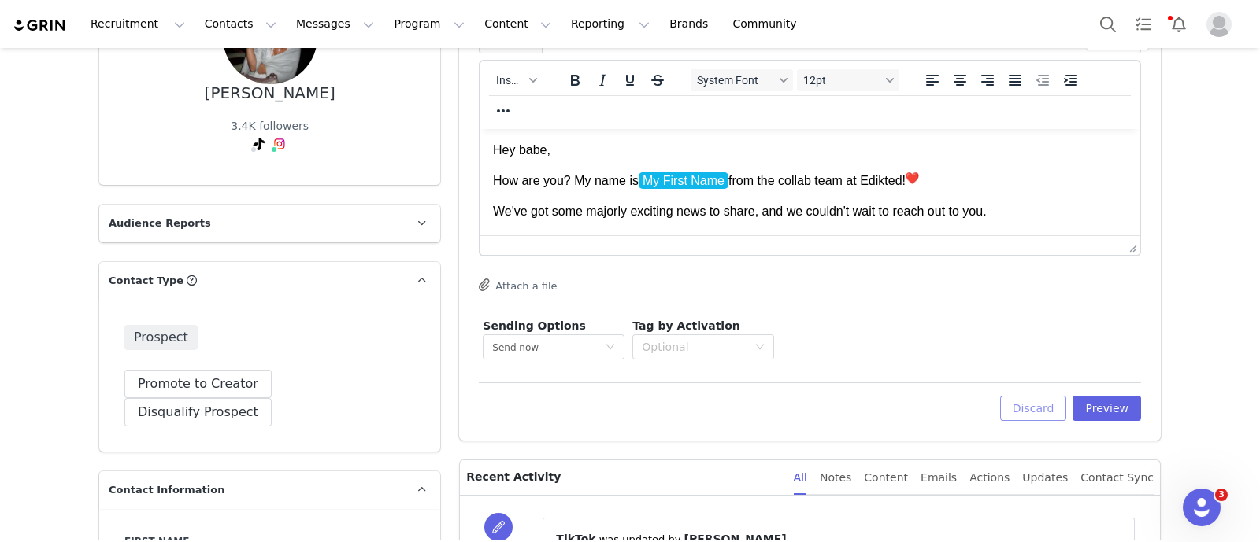
scroll to position [0, 0]
click at [886, 403] on button "Discard" at bounding box center [1033, 408] width 67 height 25
